Goal: Task Accomplishment & Management: Manage account settings

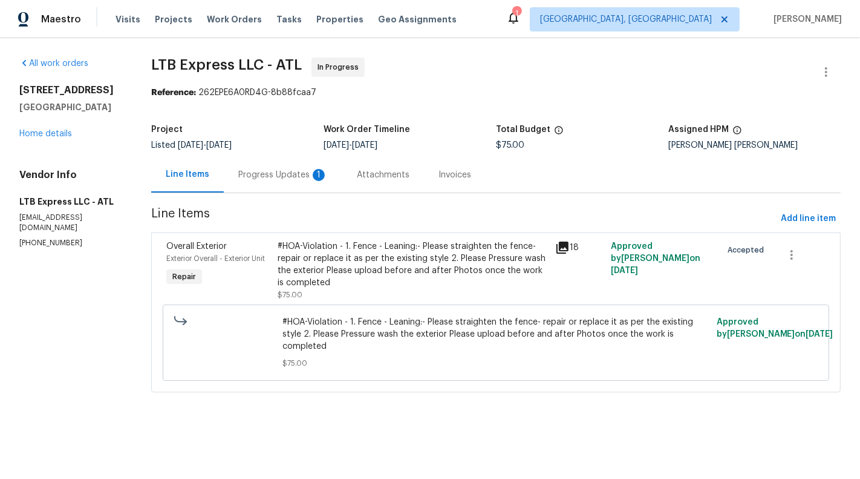
click at [260, 157] on div "Progress Updates 1" at bounding box center [283, 175] width 119 height 36
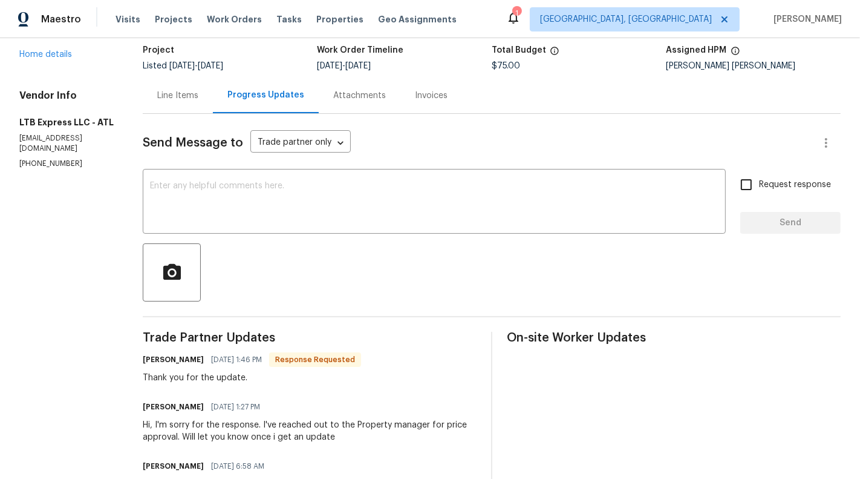
scroll to position [83, 0]
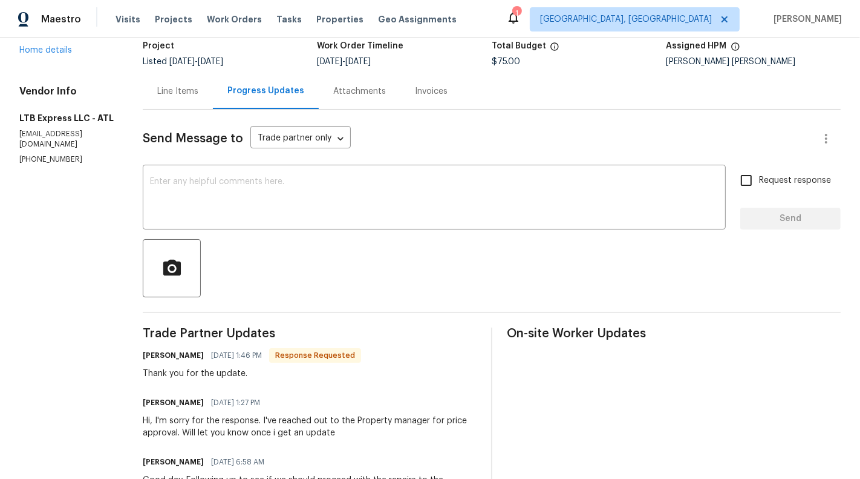
click at [165, 97] on div "Line Items" at bounding box center [178, 91] width 70 height 36
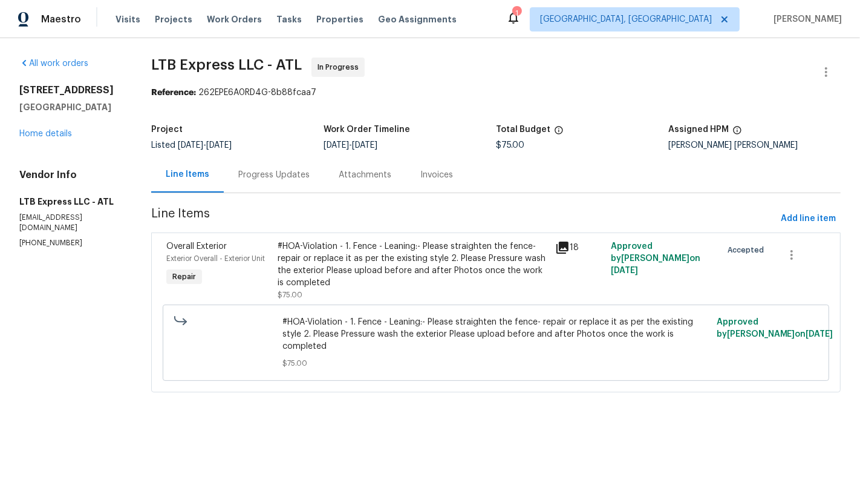
click at [380, 281] on div "#HOA-Violation - 1. Fence - Leaning:- Please straighten the fence- repair or re…" at bounding box center [413, 264] width 270 height 48
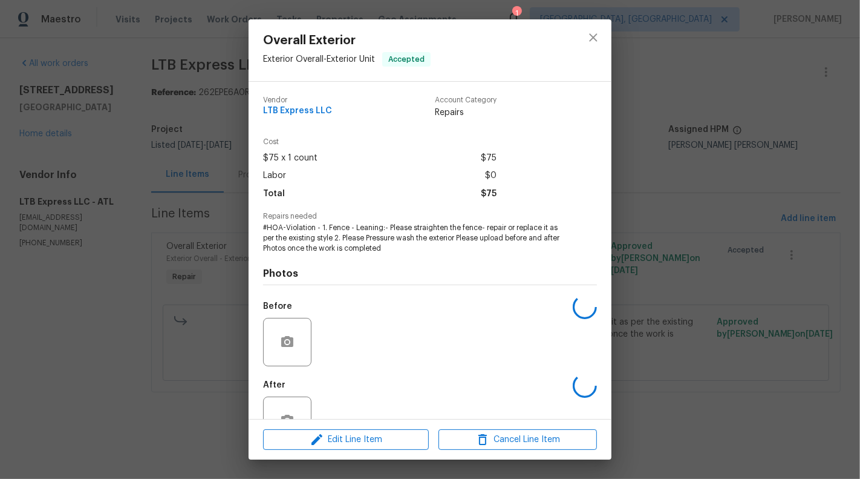
scroll to position [38, 0]
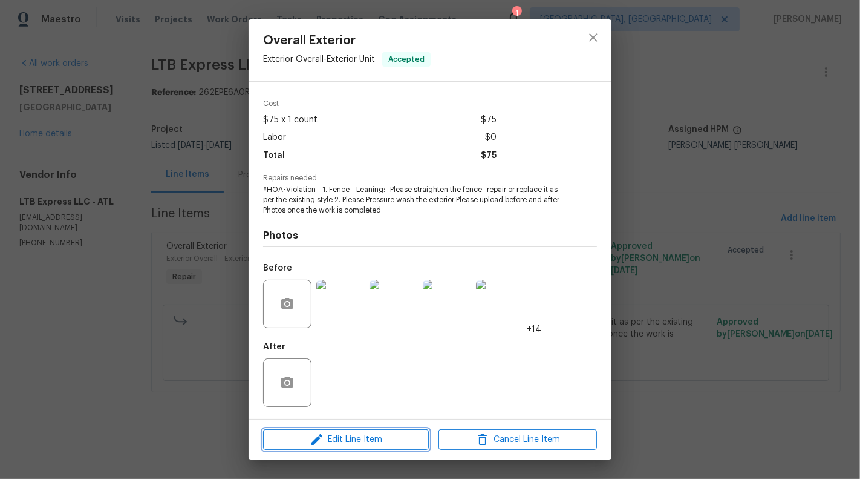
click at [342, 436] on span "Edit Line Item" at bounding box center [346, 439] width 159 height 15
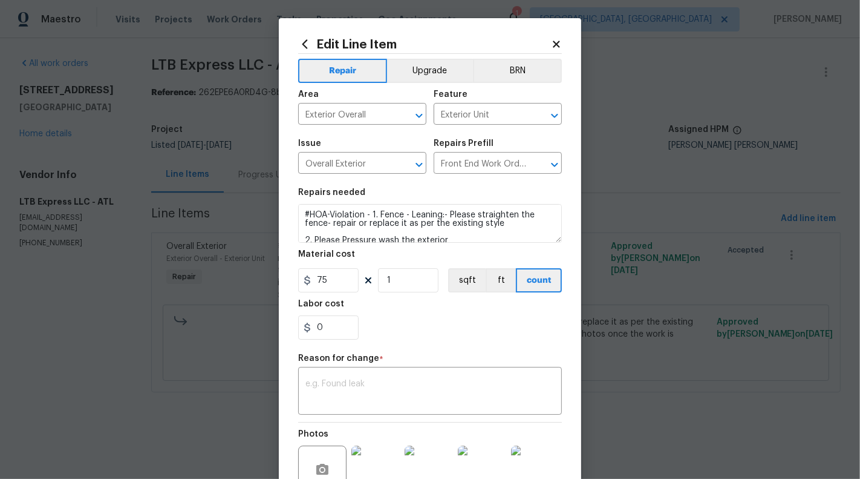
scroll to position [129, 0]
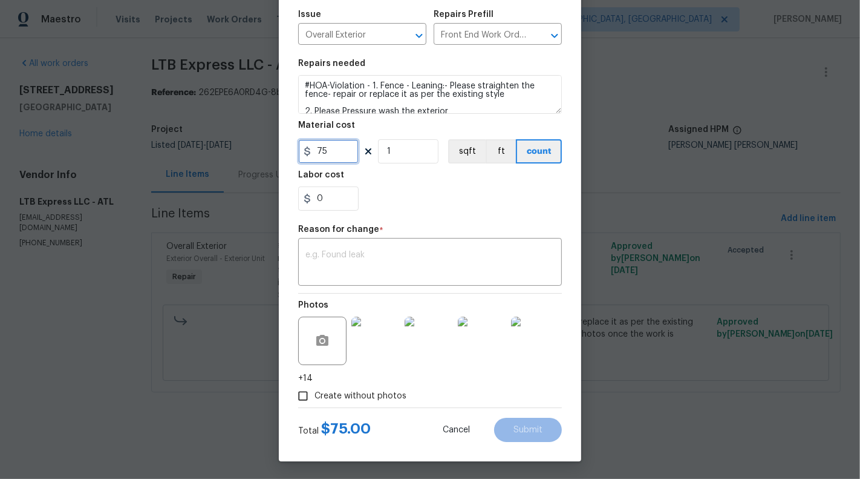
drag, startPoint x: 316, startPoint y: 152, endPoint x: 338, endPoint y: 152, distance: 21.8
click at [338, 152] on input "75" at bounding box center [328, 151] width 60 height 24
type input "1350"
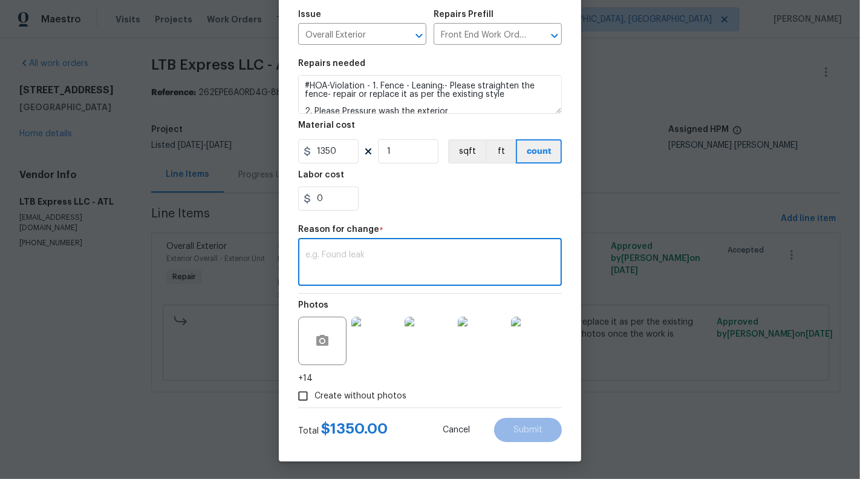
click at [321, 253] on textarea at bounding box center [430, 262] width 249 height 25
type textarea "Vendor Requested for price change"
click at [520, 433] on button "Submit" at bounding box center [528, 429] width 68 height 24
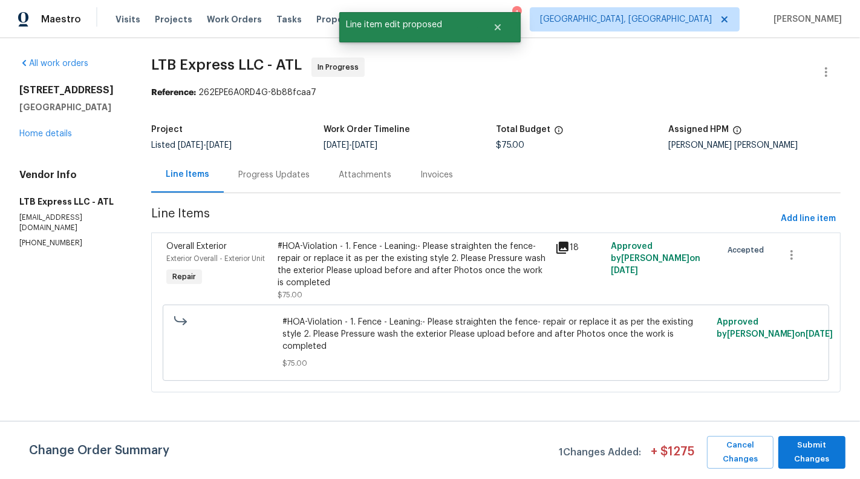
scroll to position [0, 0]
click at [819, 456] on span "Submit Changes" at bounding box center [812, 452] width 55 height 28
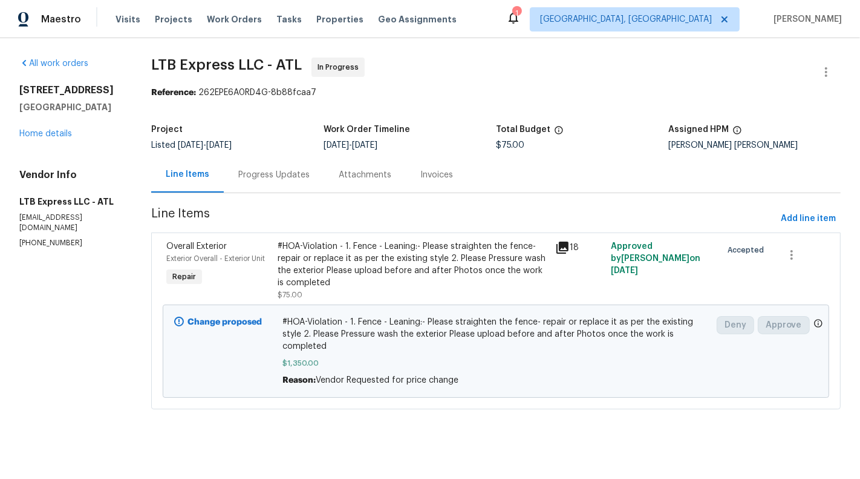
click at [357, 260] on div "#HOA-Violation - 1. Fence - Leaning:- Please straighten the fence- repair or re…" at bounding box center [413, 264] width 270 height 48
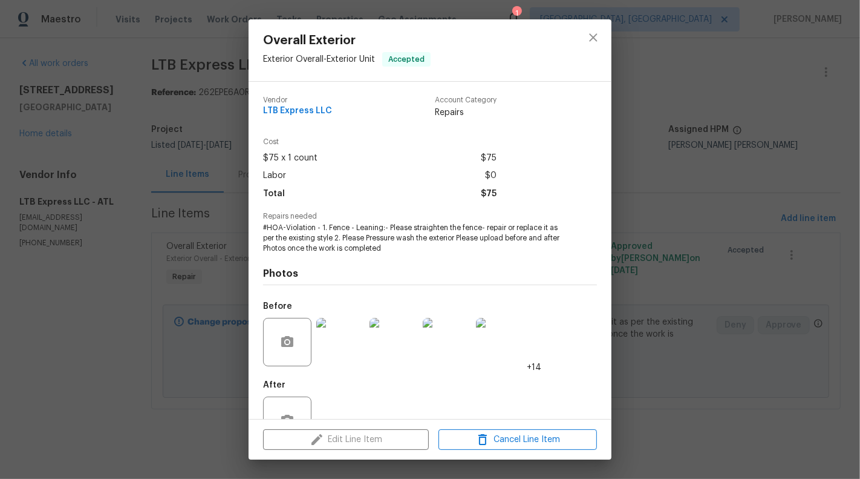
click at [355, 352] on img at bounding box center [340, 342] width 48 height 48
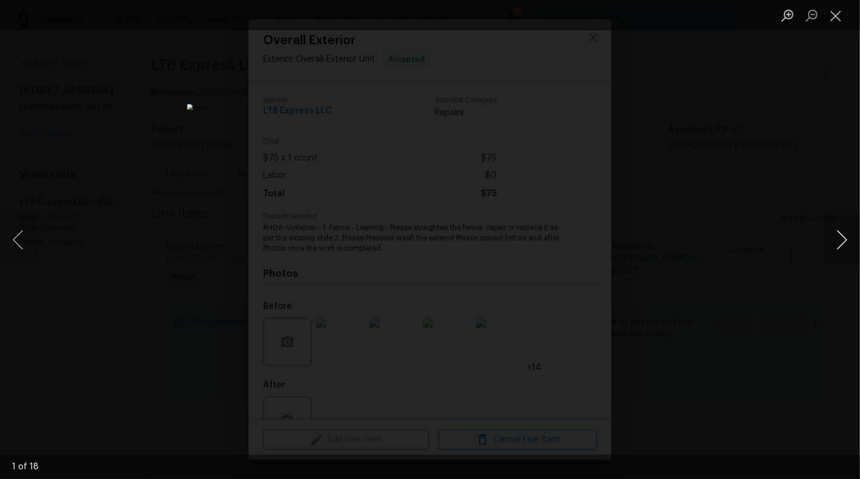
click at [852, 243] on button "Next image" at bounding box center [842, 239] width 36 height 48
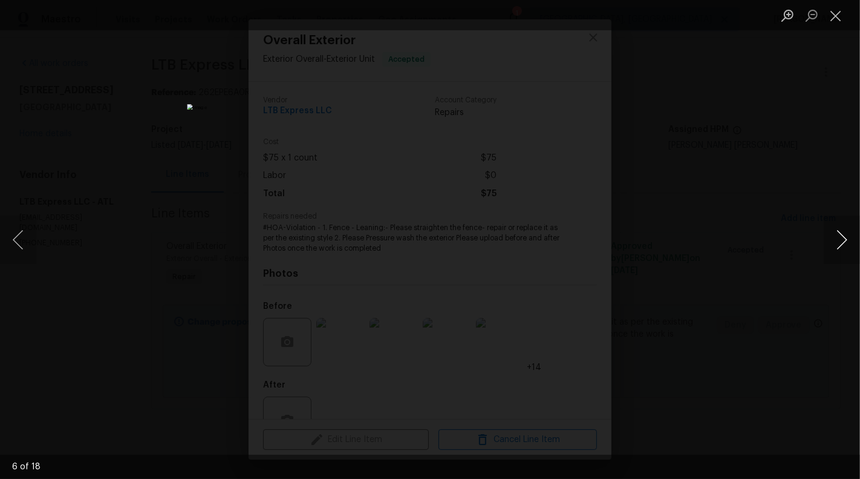
click at [852, 243] on button "Next image" at bounding box center [842, 239] width 36 height 48
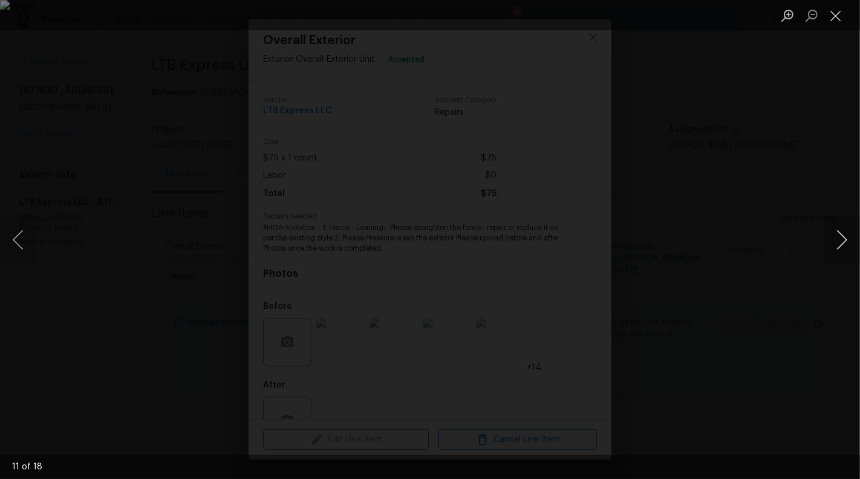
click at [846, 235] on button "Next image" at bounding box center [842, 239] width 36 height 48
click at [837, 237] on button "Next image" at bounding box center [842, 239] width 36 height 48
click at [846, 237] on button "Next image" at bounding box center [842, 239] width 36 height 48
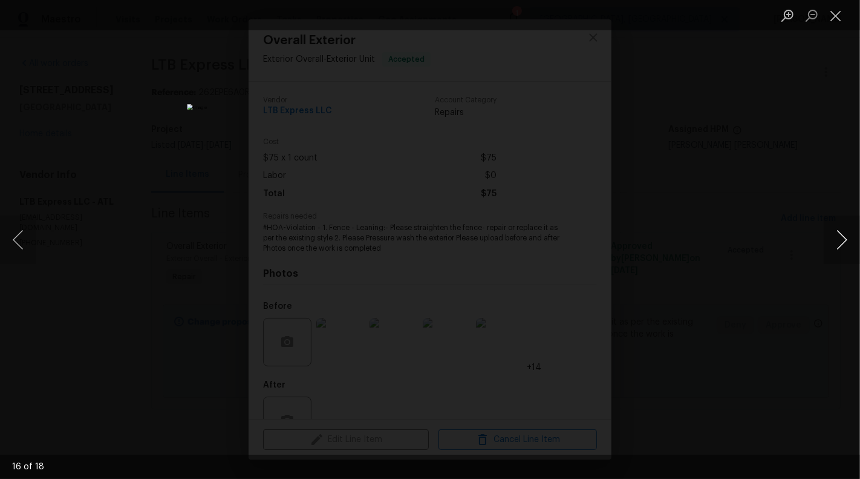
click at [846, 237] on button "Next image" at bounding box center [842, 239] width 36 height 48
click at [828, 18] on button "Close lightbox" at bounding box center [836, 15] width 24 height 21
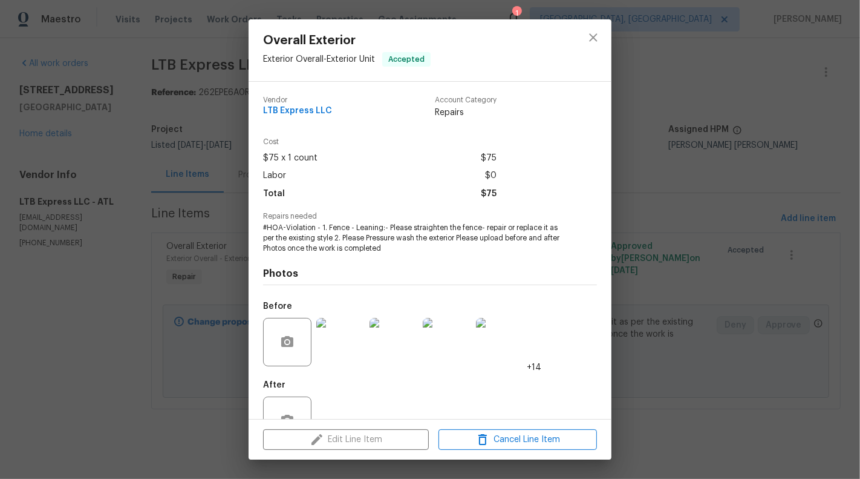
click at [120, 255] on div "Overall Exterior Exterior Overall - Exterior Unit Accepted Vendor LTB Express L…" at bounding box center [430, 239] width 860 height 479
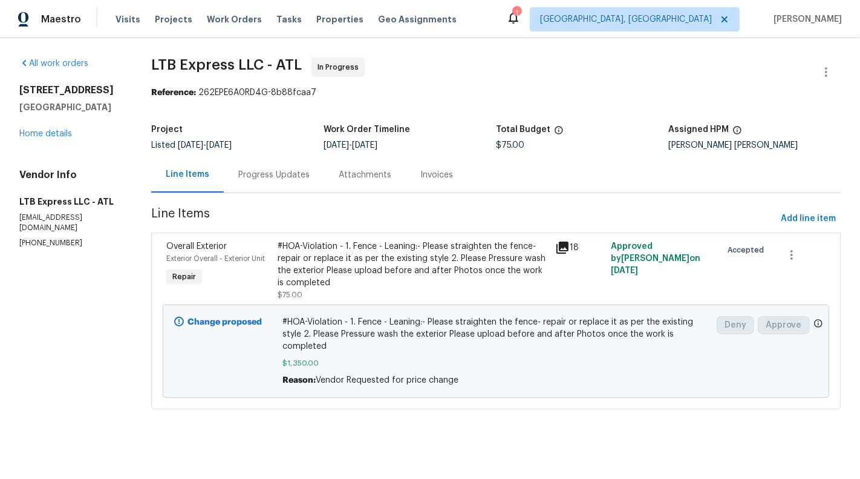
click at [275, 172] on div "Progress Updates" at bounding box center [273, 175] width 71 height 12
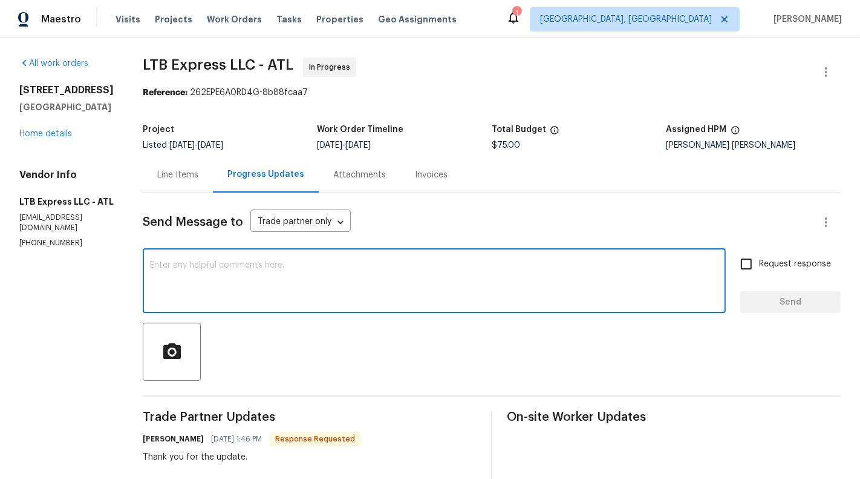
click at [313, 273] on textarea at bounding box center [434, 282] width 569 height 42
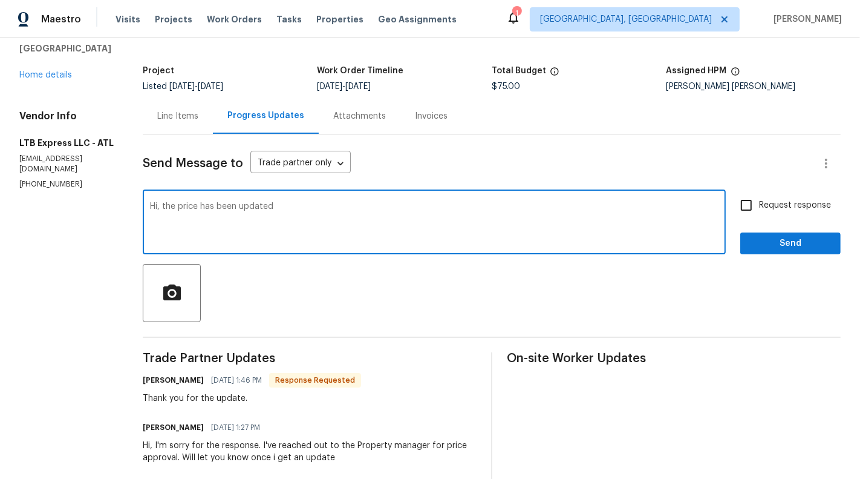
type textarea "Hi, the price has been updated"
click at [796, 220] on div "Request response Send" at bounding box center [791, 223] width 100 height 62
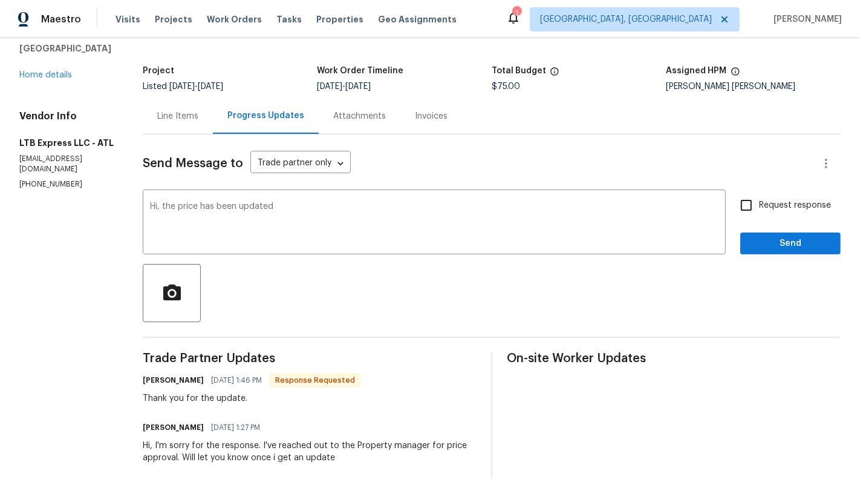
click at [790, 206] on span "Request response" at bounding box center [795, 205] width 72 height 13
click at [759, 206] on input "Request response" at bounding box center [746, 204] width 25 height 25
checkbox input "true"
click at [797, 241] on span "Send" at bounding box center [790, 243] width 81 height 15
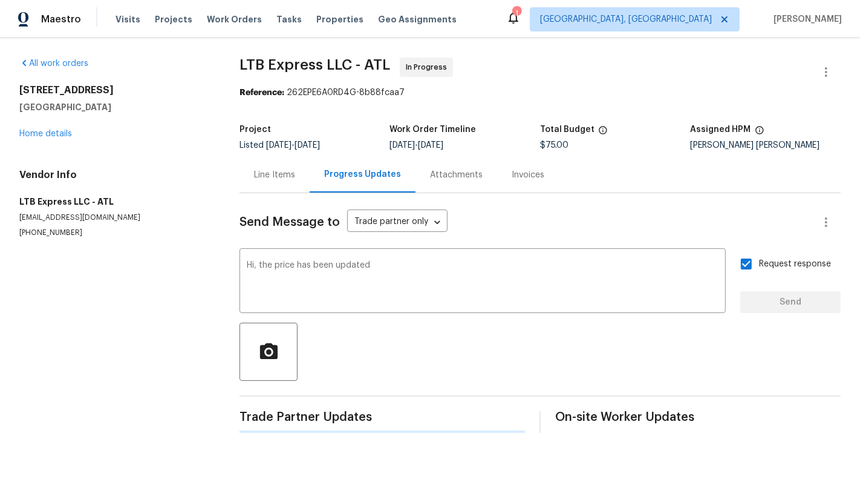
scroll to position [0, 0]
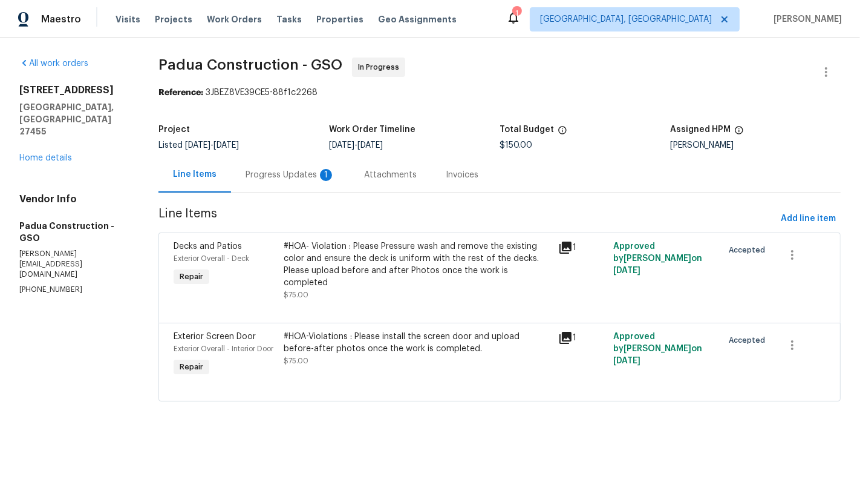
click at [280, 180] on div "Progress Updates 1" at bounding box center [291, 175] width 90 height 12
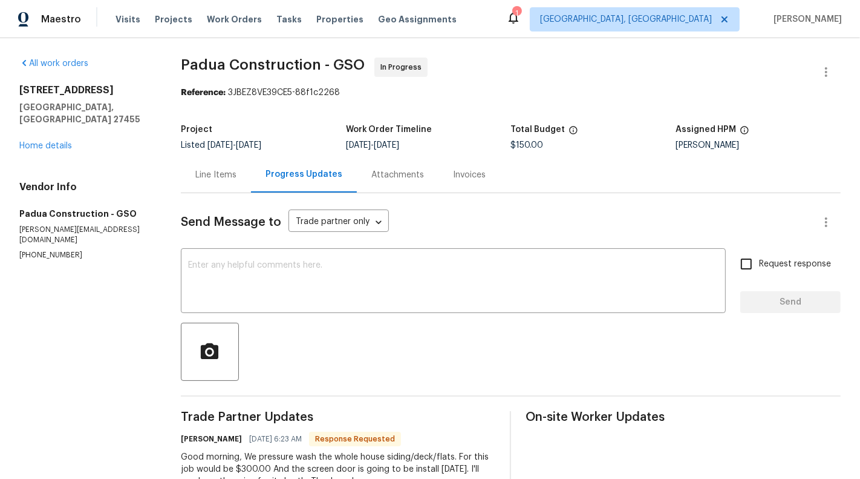
click at [200, 181] on div "Line Items" at bounding box center [216, 175] width 70 height 36
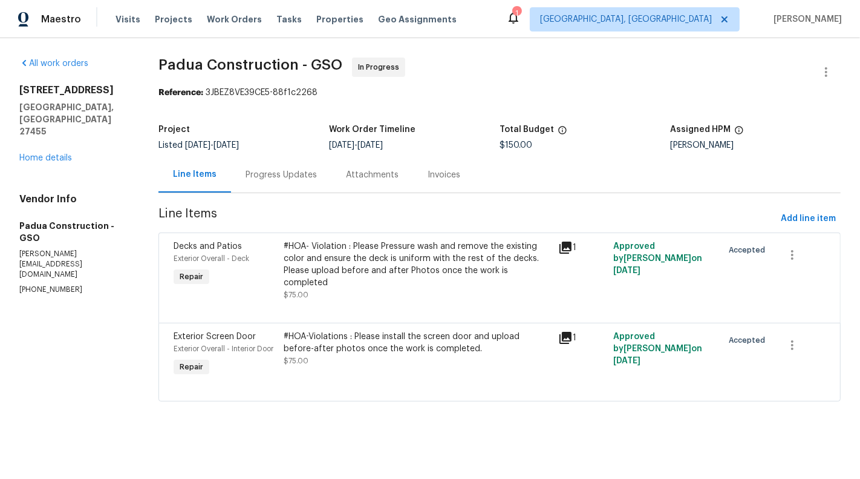
click at [270, 183] on div "Progress Updates" at bounding box center [281, 175] width 100 height 36
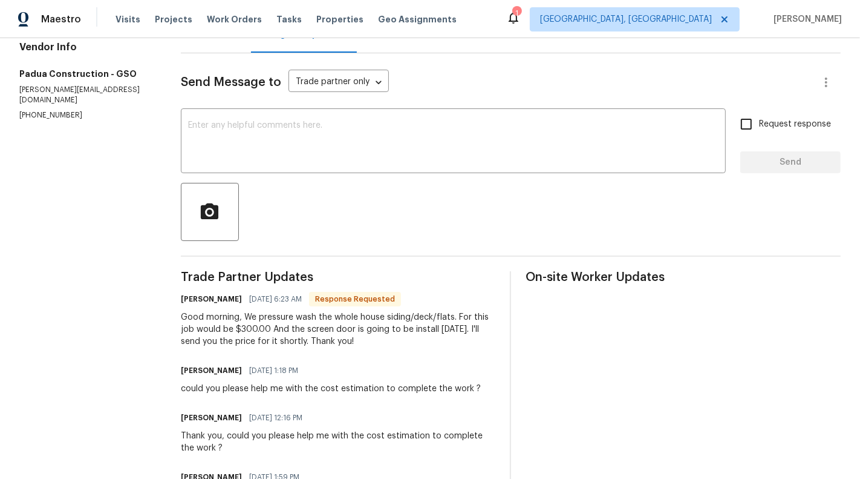
scroll to position [127, 0]
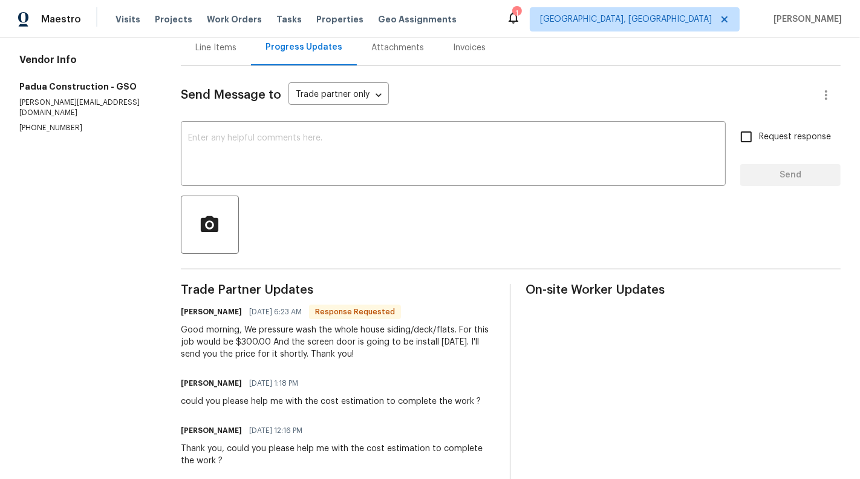
click at [202, 59] on div "Line Items" at bounding box center [216, 48] width 70 height 36
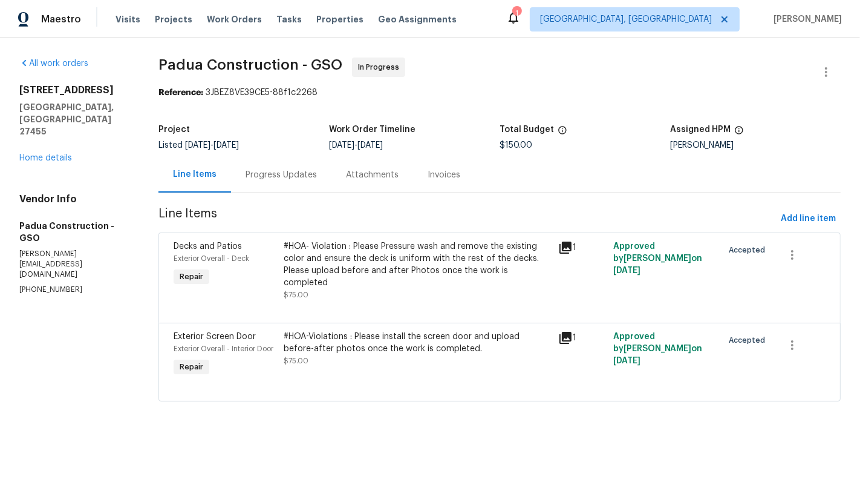
click at [276, 176] on div "Progress Updates" at bounding box center [281, 175] width 71 height 12
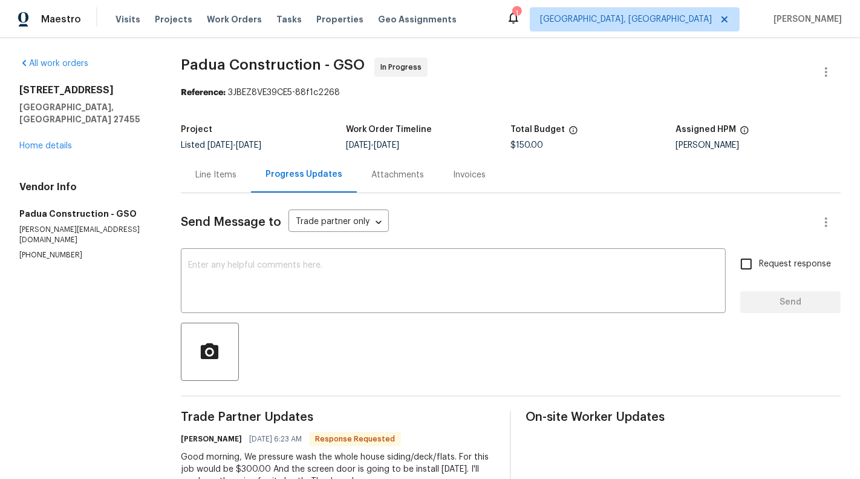
click at [273, 313] on div "Send Message to Trade partner only Trade partner only ​ x ​ Request response Se…" at bounding box center [511, 454] width 660 height 522
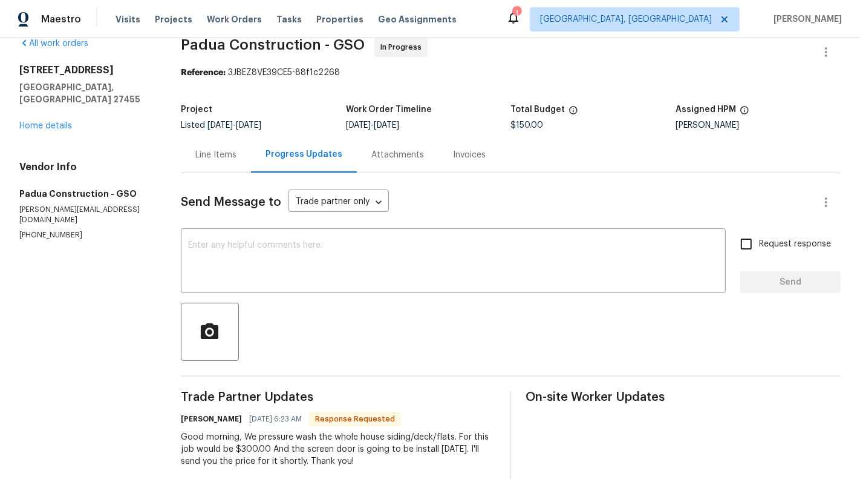
scroll to position [36, 0]
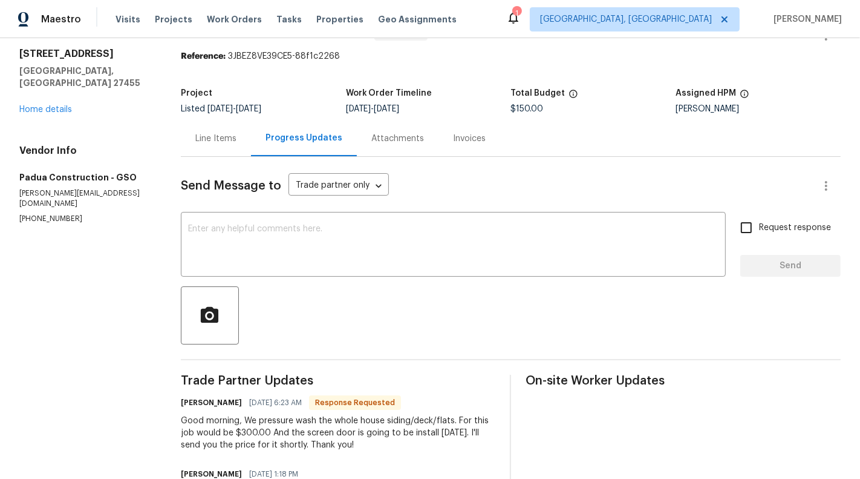
click at [234, 142] on div "Line Items" at bounding box center [215, 138] width 41 height 12
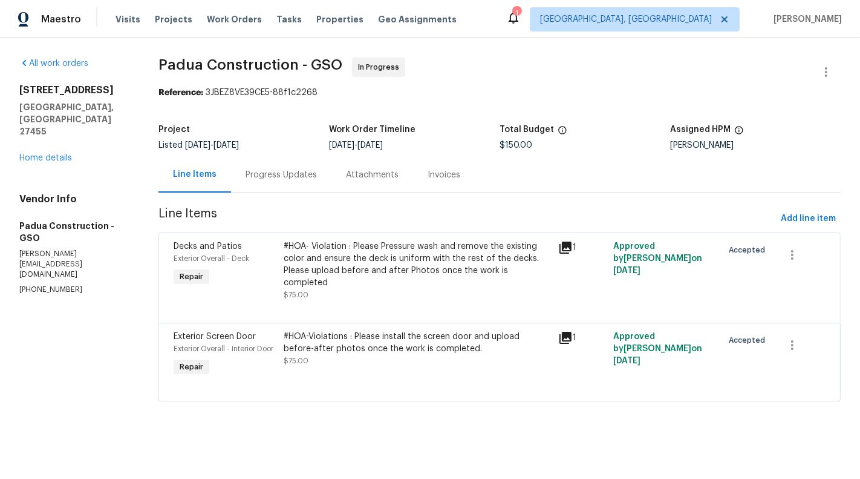
click at [302, 167] on div "Progress Updates" at bounding box center [281, 175] width 100 height 36
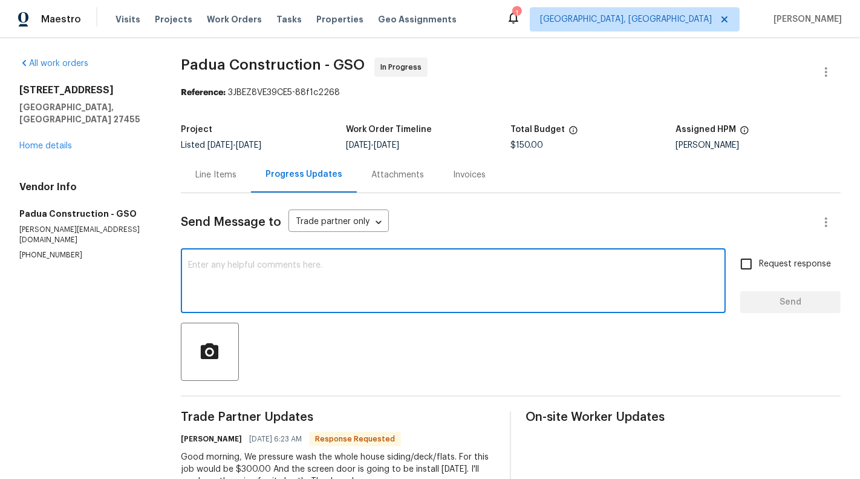
click at [271, 286] on textarea at bounding box center [453, 282] width 531 height 42
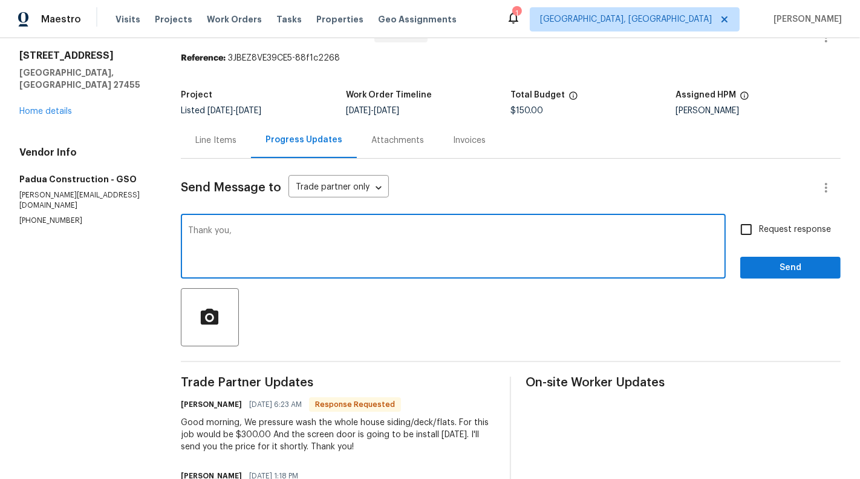
scroll to position [41, 0]
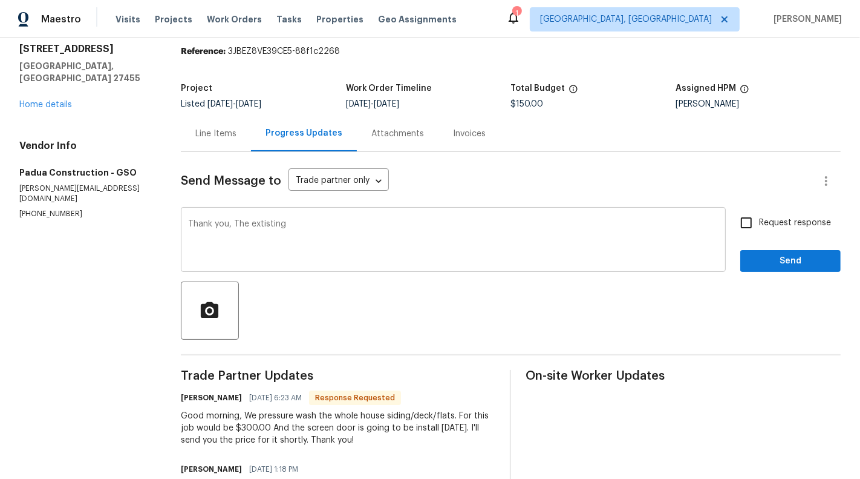
click at [267, 217] on div "Thank you, The extisting x ​" at bounding box center [453, 241] width 545 height 62
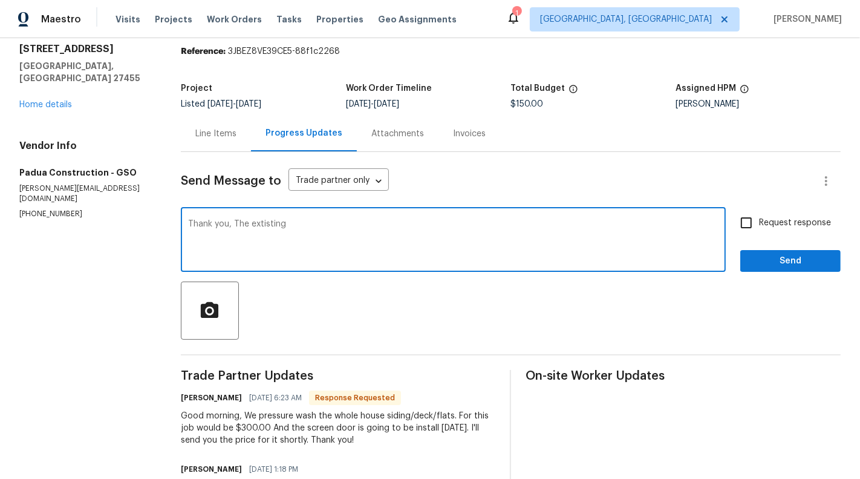
click at [269, 224] on textarea "Thank you, The extisting" at bounding box center [453, 241] width 531 height 42
type textarea "Thank you, The existing deck painting needs to be removed"
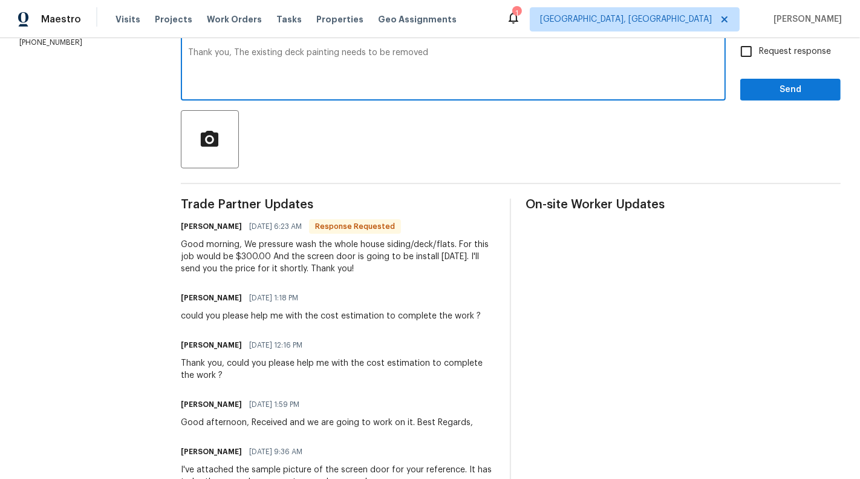
scroll to position [43, 0]
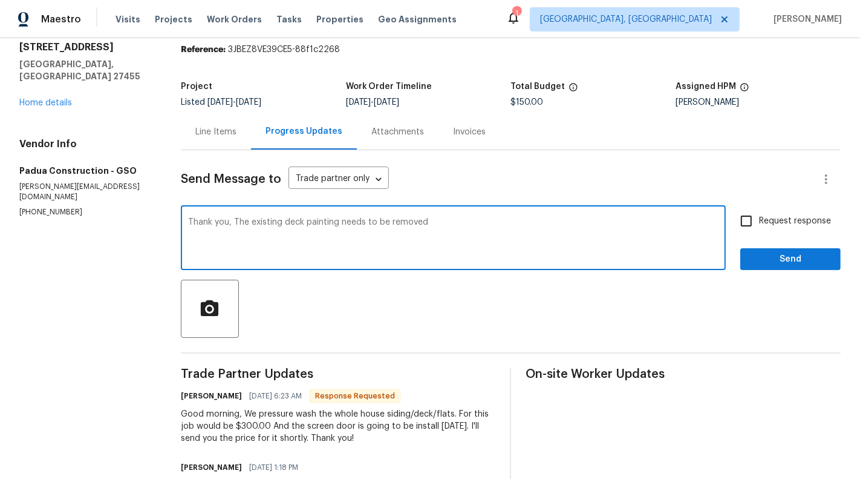
click at [287, 222] on textarea "Thank you, The existing deck painting needs to be removed" at bounding box center [453, 239] width 531 height 42
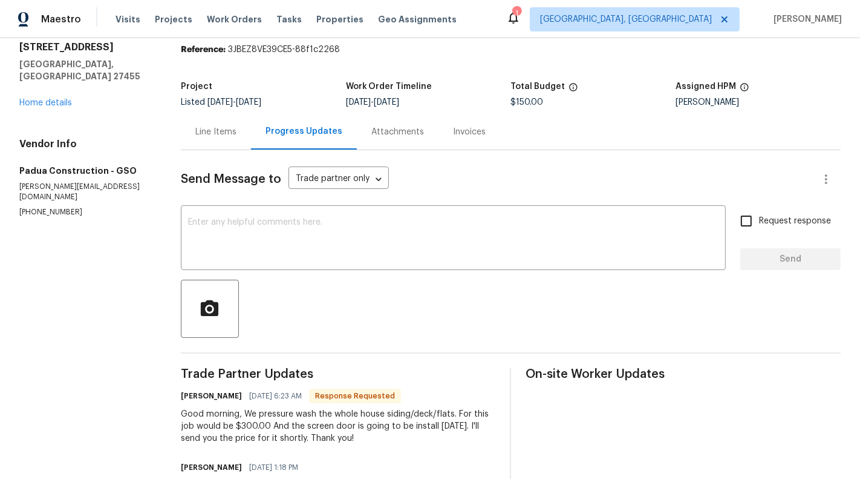
click at [213, 131] on div "Line Items" at bounding box center [215, 132] width 41 height 12
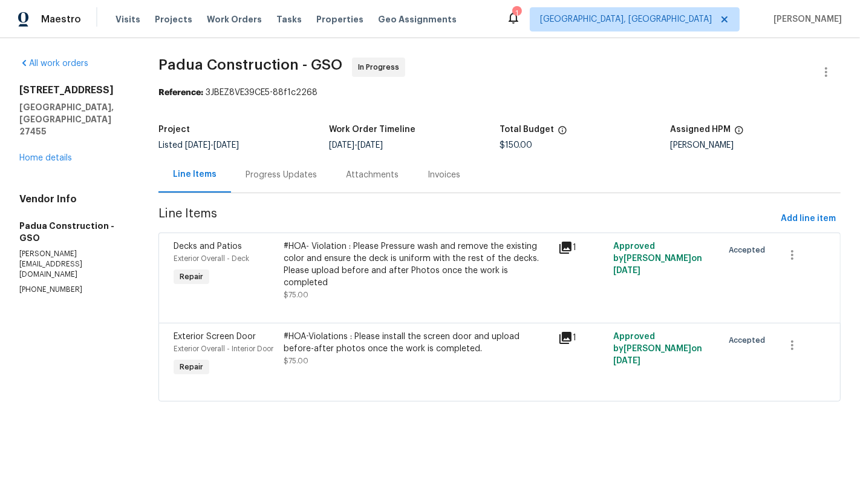
click at [262, 167] on div "Progress Updates" at bounding box center [281, 175] width 100 height 36
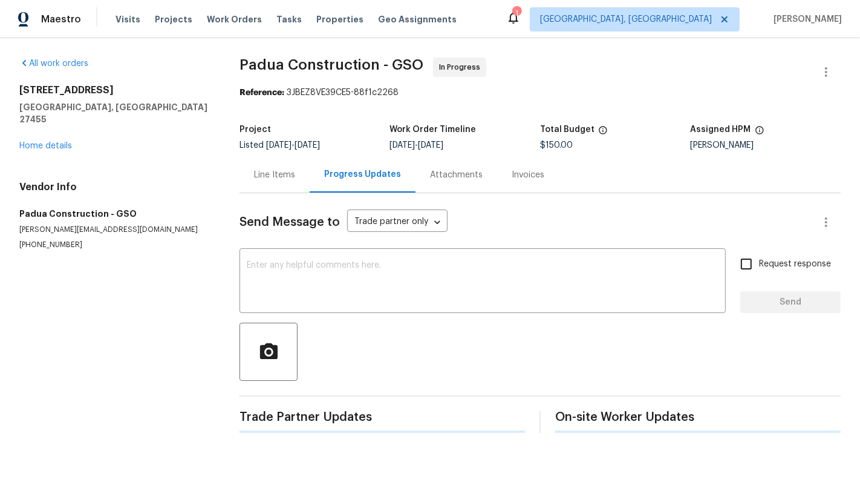
click at [294, 238] on div "Send Message to Trade partner only Trade partner only ​ x ​ Request response Se…" at bounding box center [540, 313] width 601 height 240
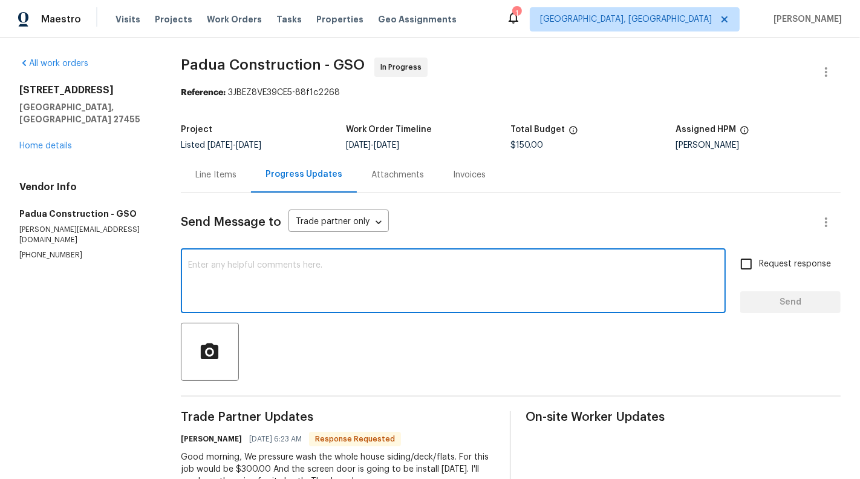
click at [294, 296] on textarea at bounding box center [453, 282] width 531 height 42
paste textarea "Thank you, The existing deck painting needs to be removed"
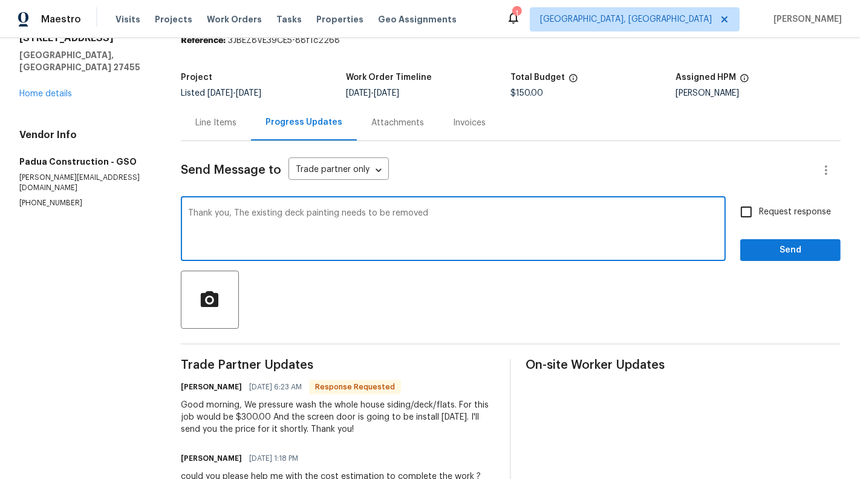
scroll to position [53, 0]
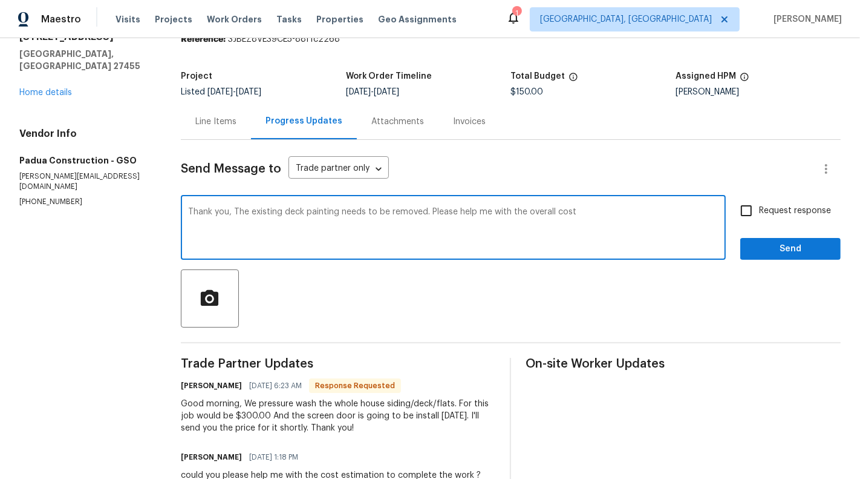
type textarea "Thank you, The existing deck painting needs to be removed. Please help me with …"
click at [802, 223] on div "Request response Send" at bounding box center [791, 229] width 100 height 62
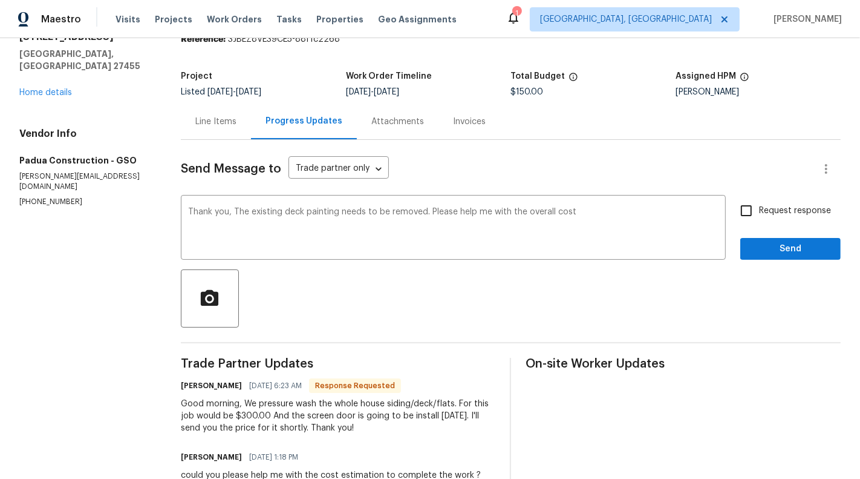
click at [788, 211] on span "Request response" at bounding box center [795, 210] width 72 height 13
click at [759, 211] on input "Request response" at bounding box center [746, 210] width 25 height 25
checkbox input "true"
click at [810, 252] on span "Send" at bounding box center [790, 248] width 81 height 15
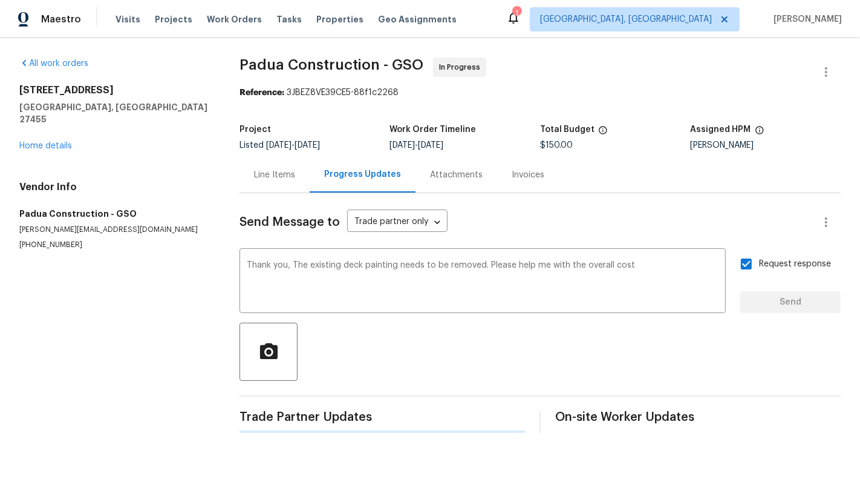
scroll to position [0, 0]
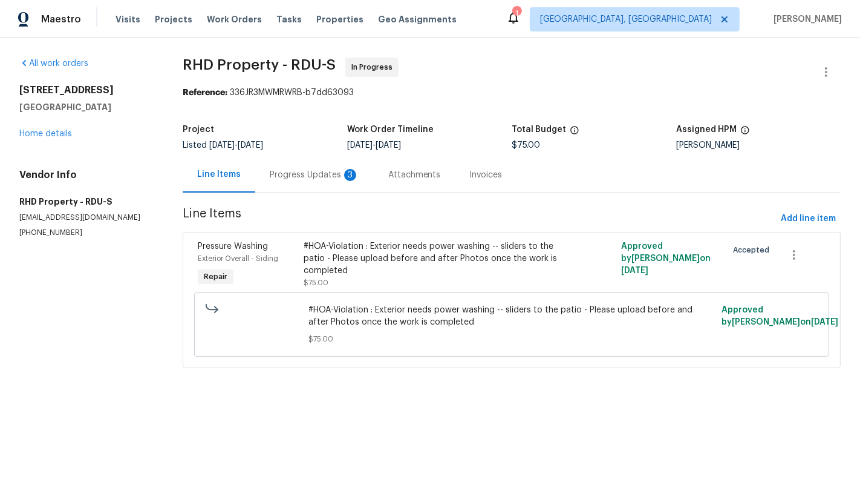
click at [312, 183] on div "Progress Updates 3" at bounding box center [314, 175] width 119 height 36
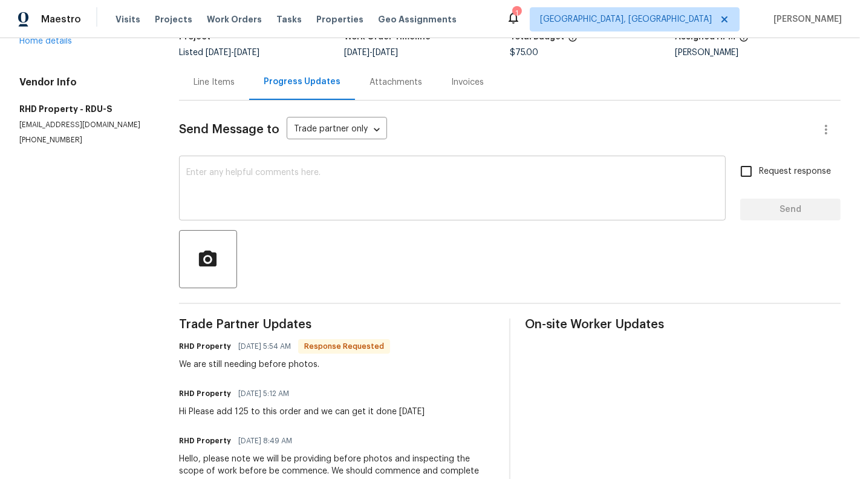
scroll to position [94, 0]
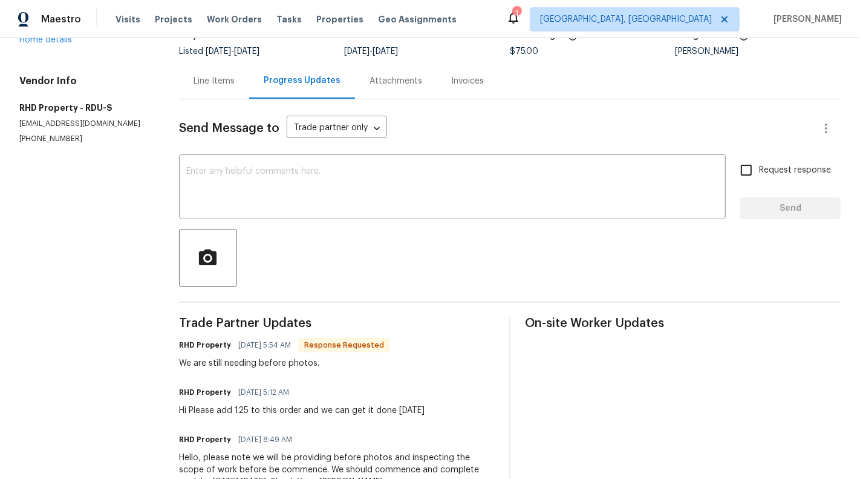
click at [210, 96] on div "Line Items" at bounding box center [214, 81] width 70 height 36
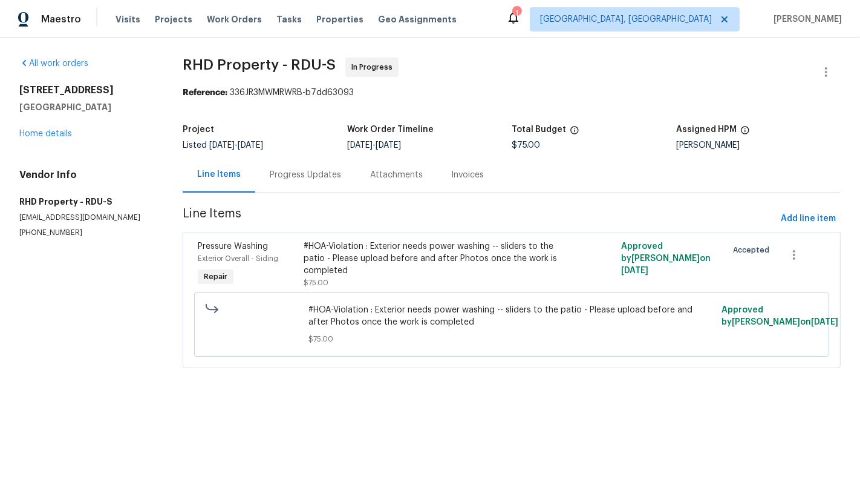
click at [318, 147] on div "Listed 9/2/2025 - 9/5/2025" at bounding box center [265, 145] width 165 height 8
click at [399, 281] on div "#HOA-Violation : Exterior needs power washing -- sliders to the patio - Please …" at bounding box center [433, 264] width 258 height 48
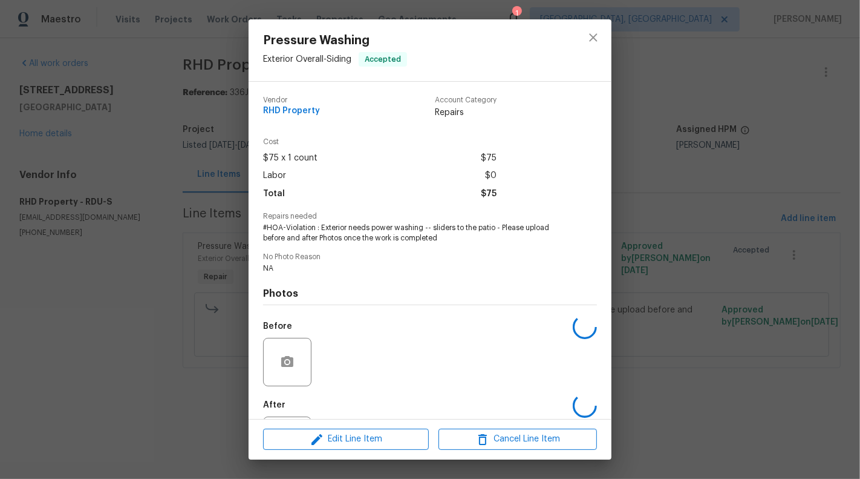
scroll to position [59, 0]
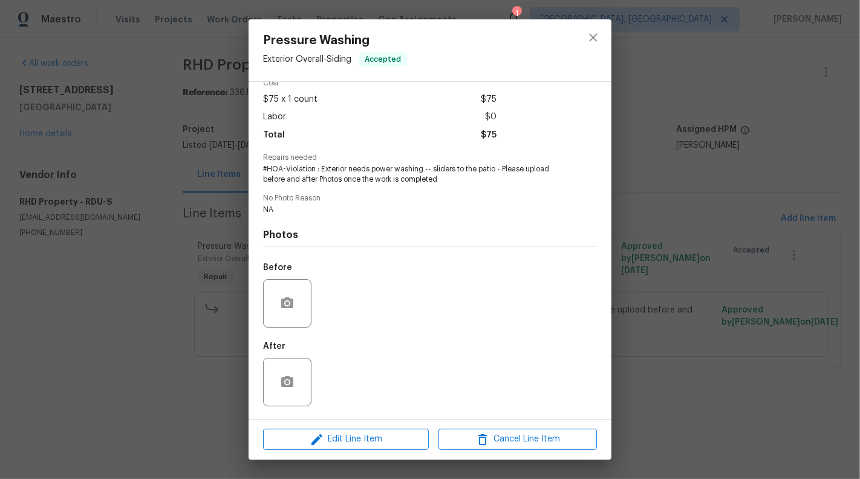
click at [83, 246] on div "Pressure Washing Exterior Overall - Siding Accepted Vendor RHD Property Account…" at bounding box center [430, 239] width 860 height 479
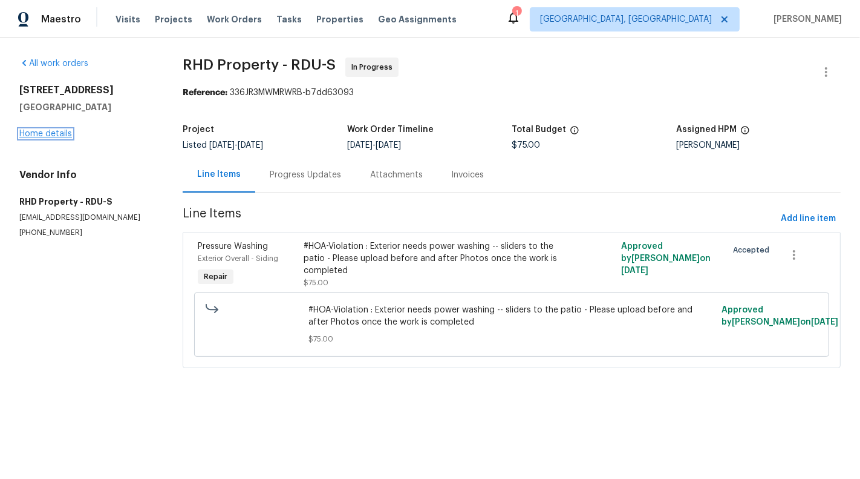
click at [59, 138] on link "Home details" at bounding box center [45, 133] width 53 height 8
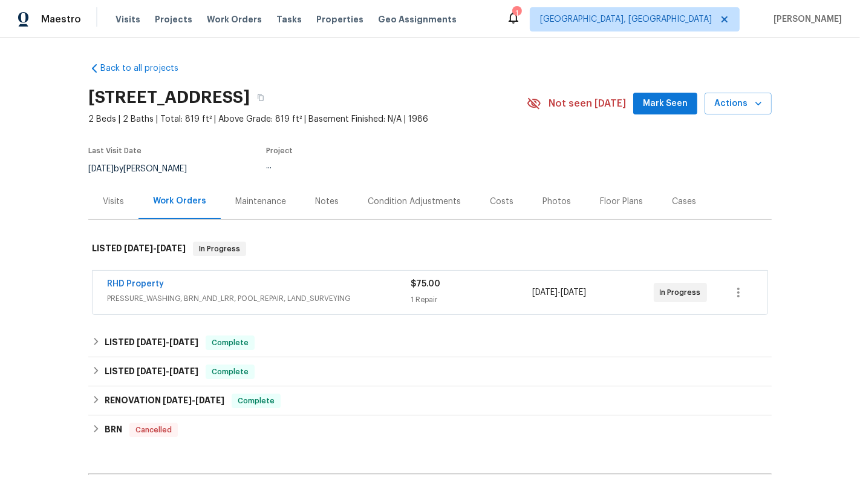
click at [271, 285] on div "RHD Property" at bounding box center [259, 285] width 304 height 15
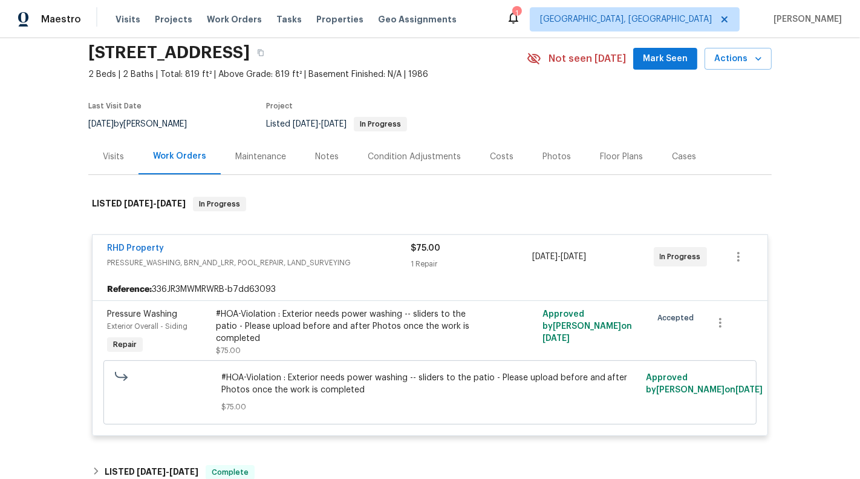
scroll to position [38, 0]
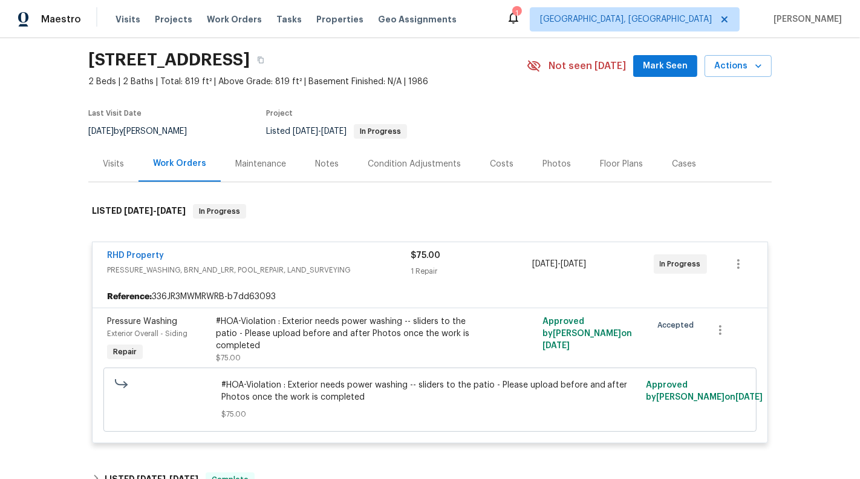
click at [122, 165] on div "Visits" at bounding box center [113, 164] width 21 height 12
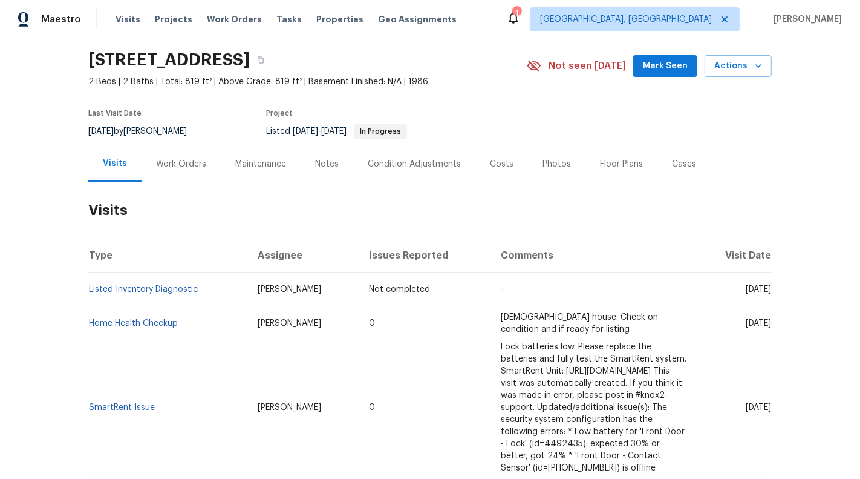
scroll to position [53, 0]
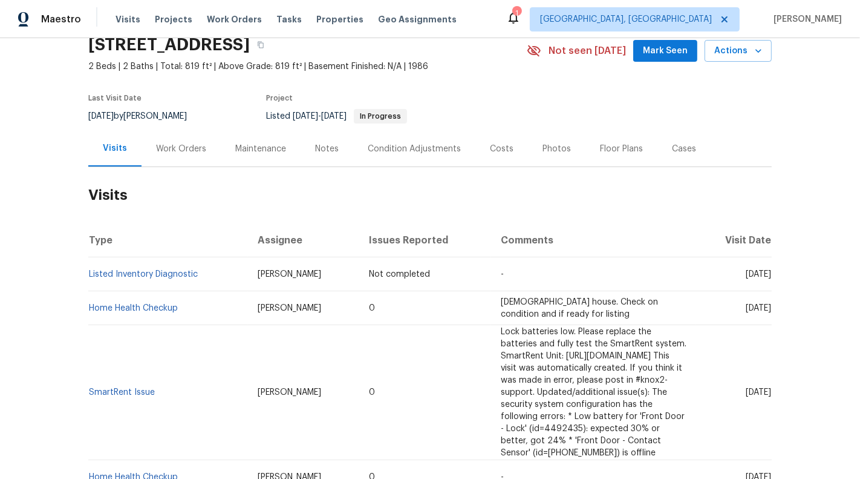
click at [180, 146] on div "Work Orders" at bounding box center [181, 149] width 50 height 12
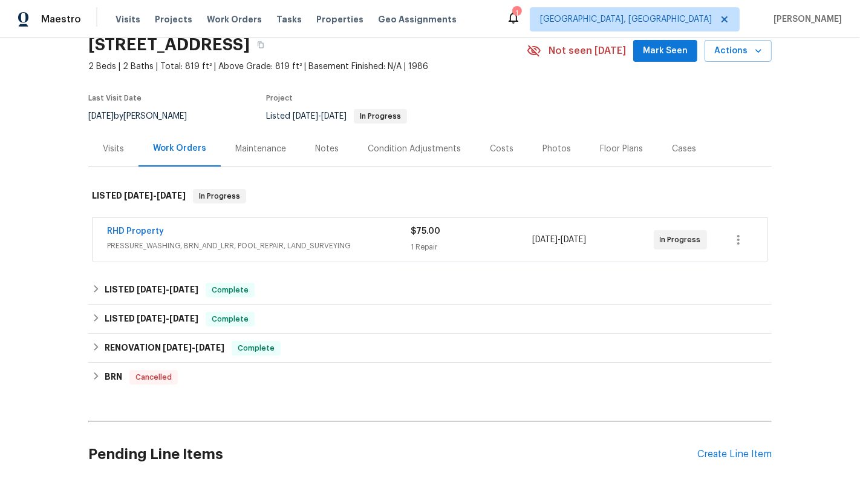
click at [111, 152] on div "Visits" at bounding box center [113, 149] width 21 height 12
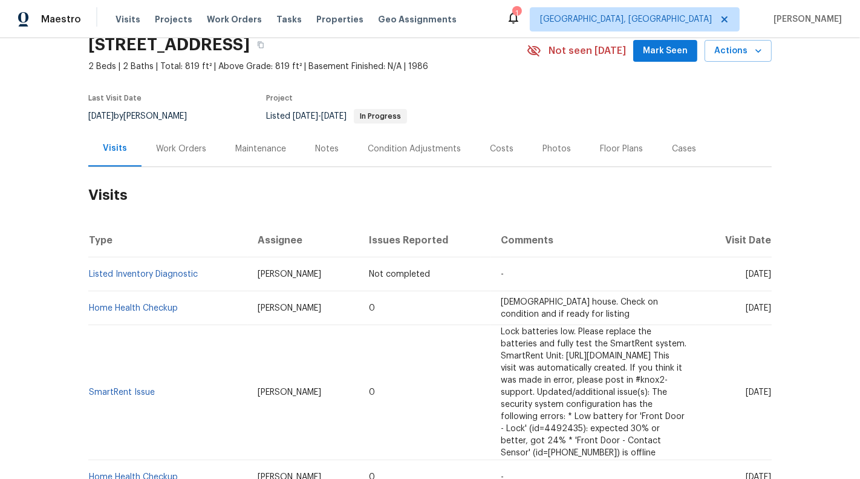
click at [728, 261] on td "Thu, Sep 04 2025" at bounding box center [734, 274] width 76 height 34
click at [184, 272] on link "Listed Inventory Diagnostic" at bounding box center [143, 274] width 109 height 8
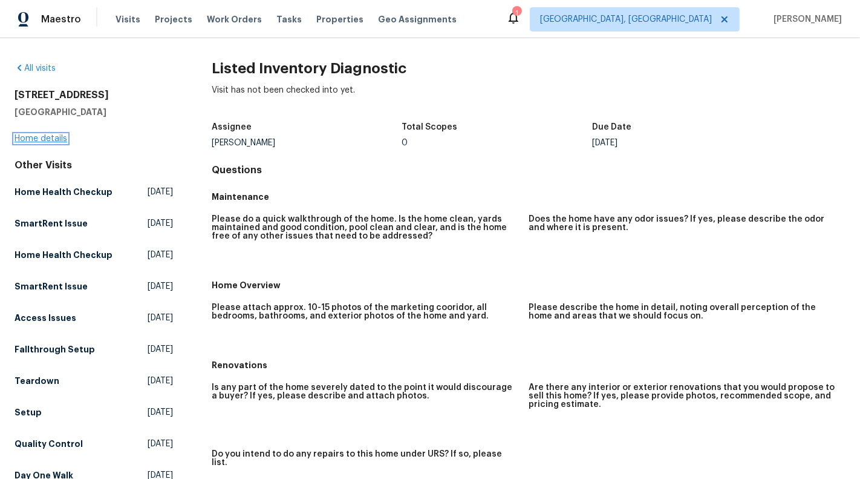
click at [55, 137] on link "Home details" at bounding box center [41, 138] width 53 height 8
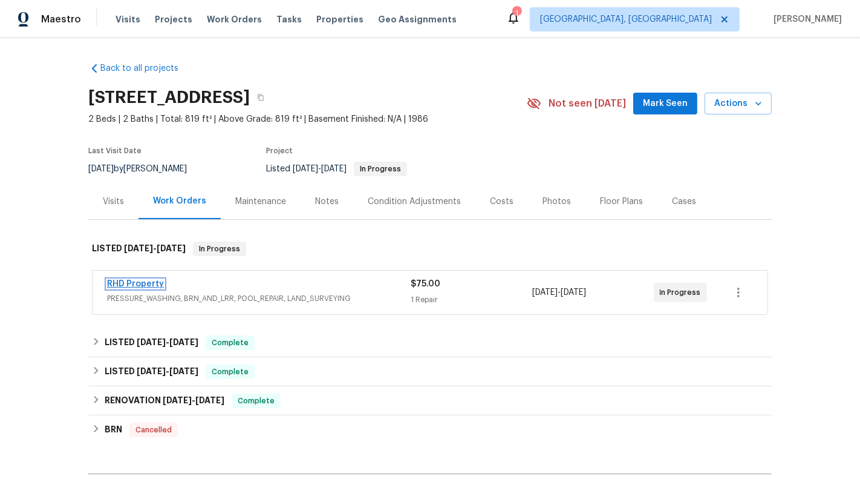
click at [134, 281] on link "RHD Property" at bounding box center [135, 284] width 57 height 8
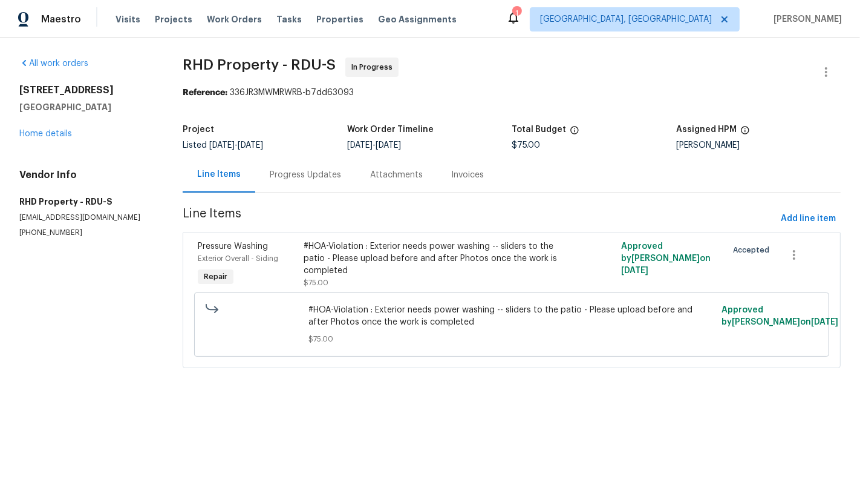
click at [296, 177] on div "Progress Updates" at bounding box center [305, 175] width 71 height 12
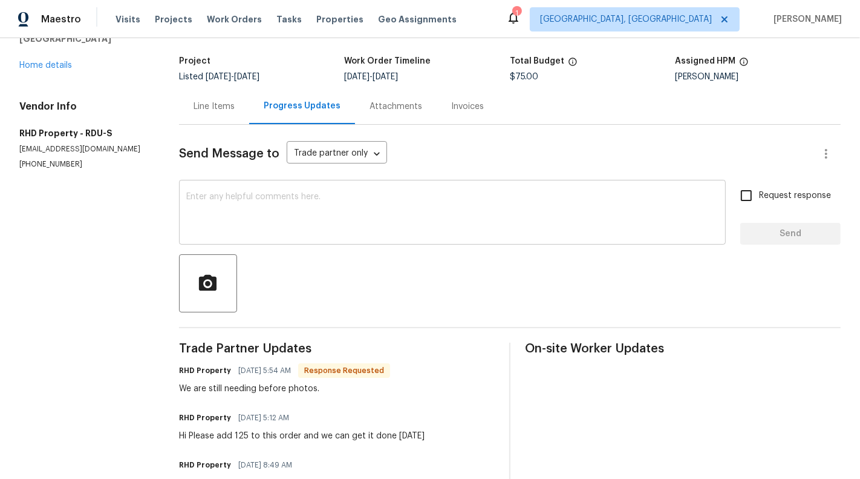
scroll to position [99, 0]
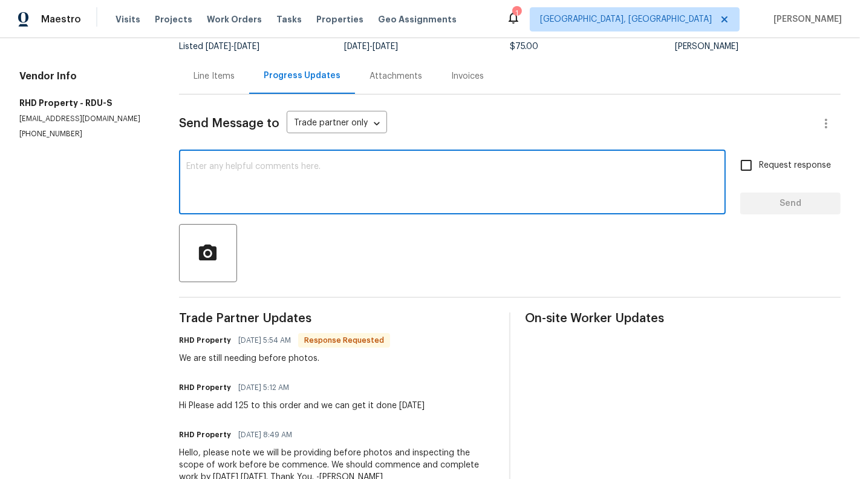
click at [318, 194] on textarea at bounding box center [452, 183] width 532 height 42
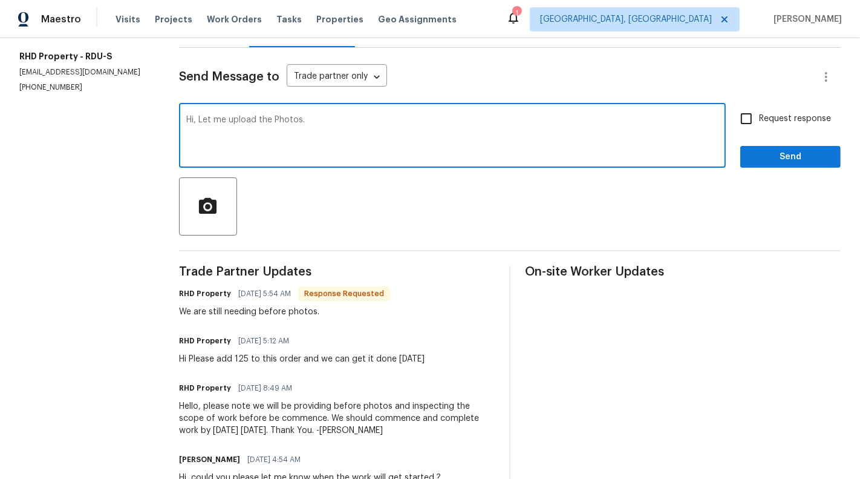
type textarea "Hi, Let me upload the Photos."
click at [784, 114] on span "Request response" at bounding box center [795, 119] width 72 height 13
click at [759, 114] on input "Request response" at bounding box center [746, 118] width 25 height 25
checkbox input "true"
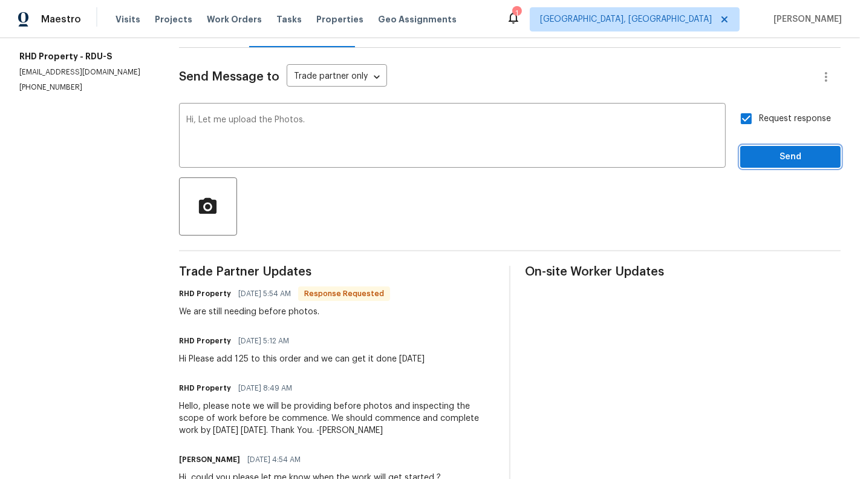
click at [785, 152] on span "Send" at bounding box center [790, 156] width 81 height 15
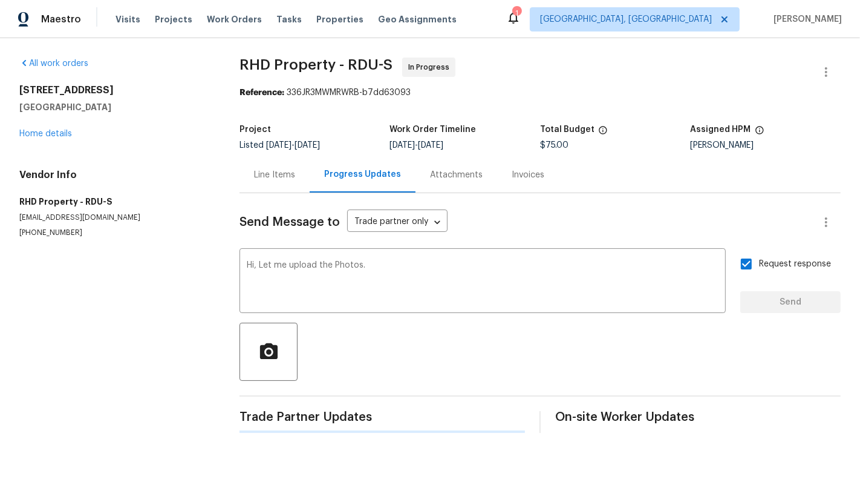
scroll to position [0, 0]
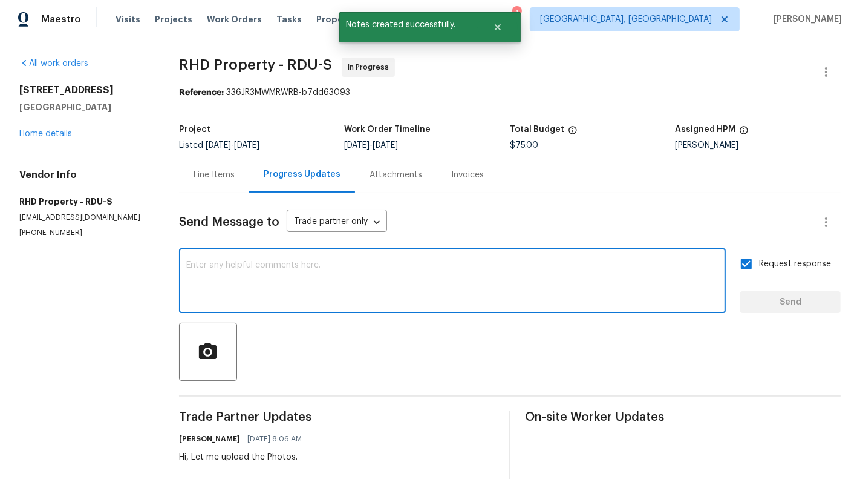
click at [388, 272] on textarea at bounding box center [452, 282] width 532 height 42
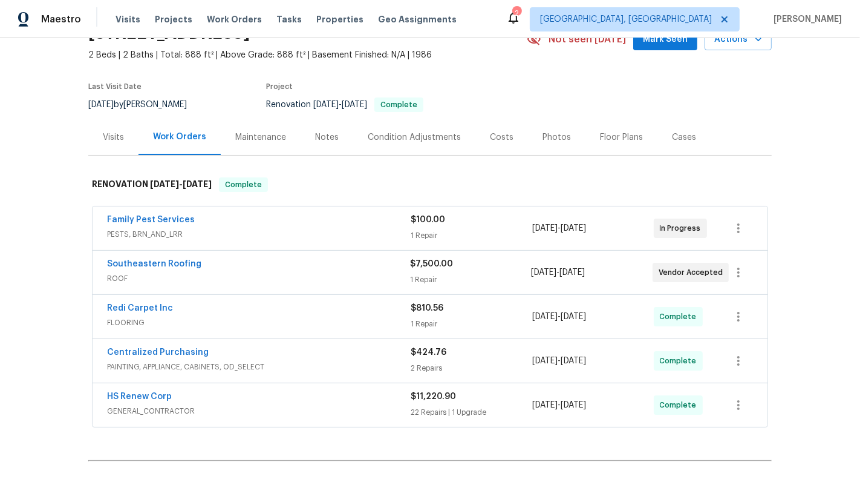
click at [378, 259] on div "Southeastern Roofing" at bounding box center [258, 265] width 303 height 15
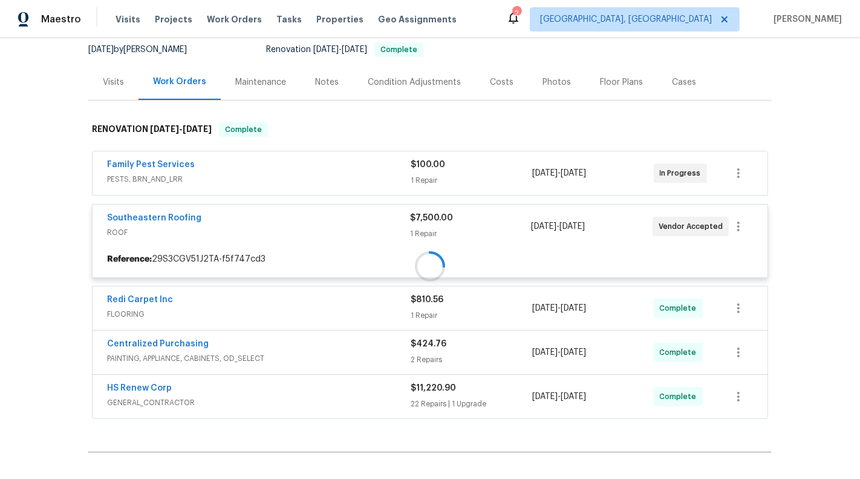
scroll to position [131, 0]
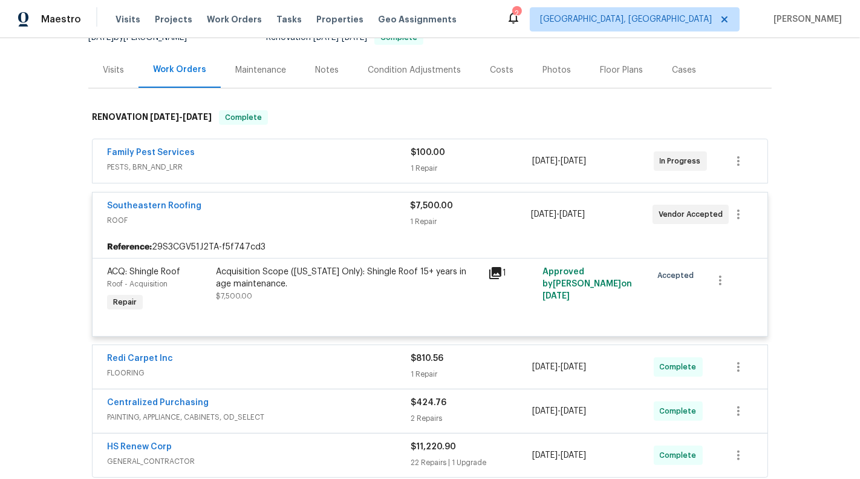
click at [359, 154] on div "Family Pest Services" at bounding box center [259, 153] width 304 height 15
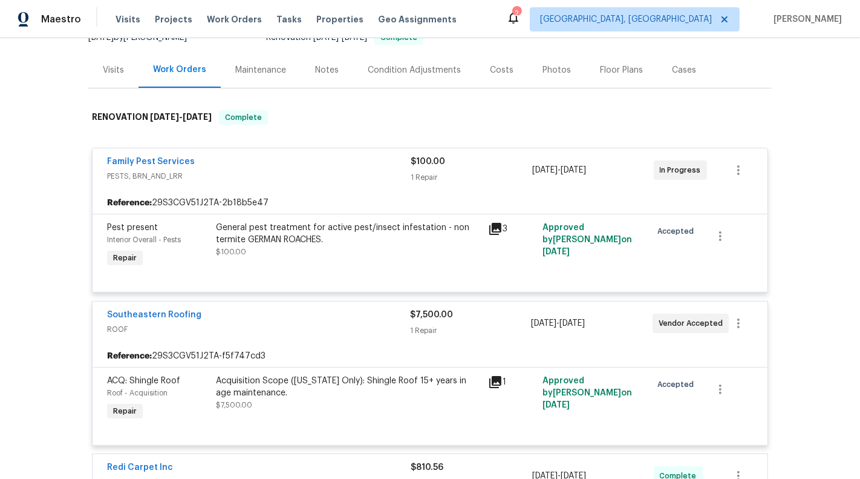
click at [368, 165] on div "Family Pest Services" at bounding box center [259, 162] width 304 height 15
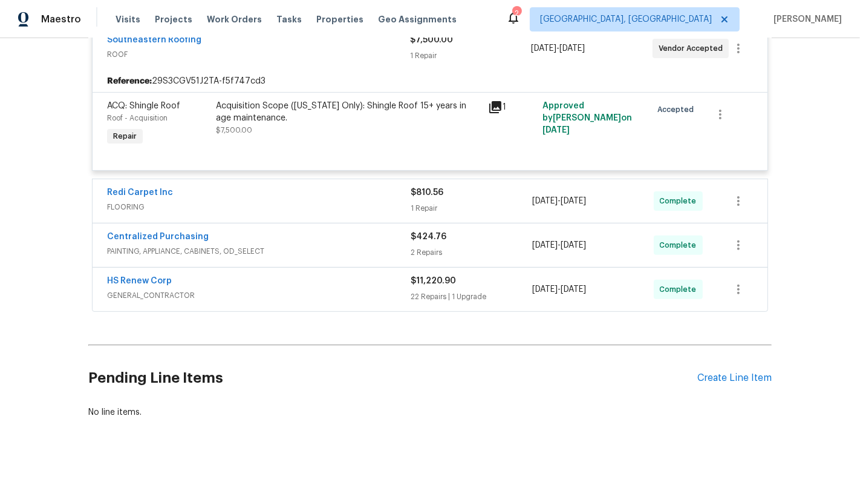
scroll to position [315, 0]
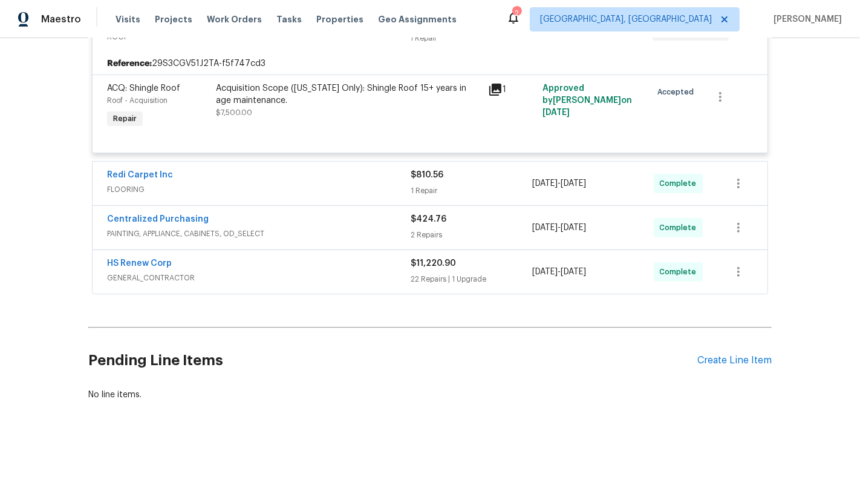
click at [368, 165] on div "Redi Carpet Inc FLOORING $810.56 1 Repair [DATE] - [DATE] Complete" at bounding box center [430, 184] width 675 height 44
click at [369, 187] on span "FLOORING" at bounding box center [259, 189] width 304 height 12
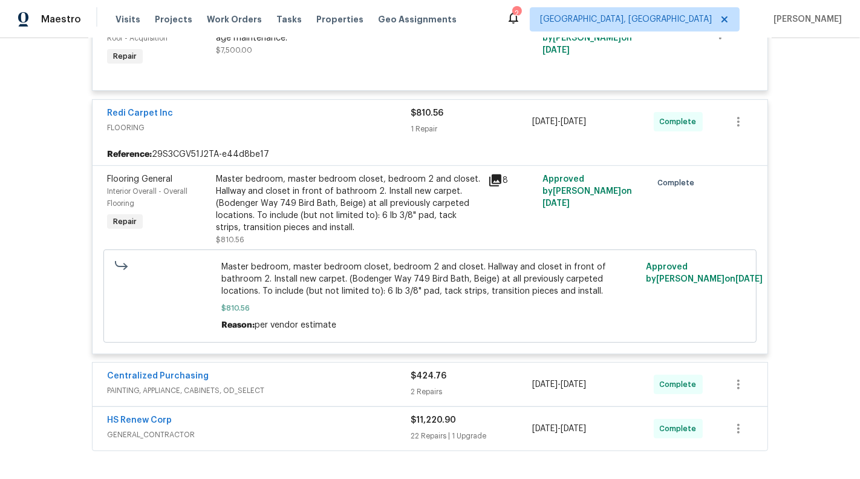
scroll to position [534, 0]
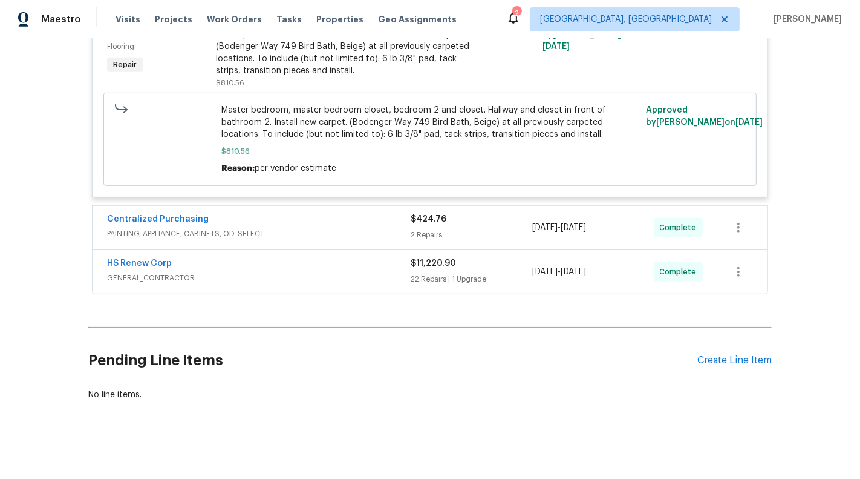
click at [353, 250] on div "HS Renew Corp GENERAL_CONTRACTOR $11,220.90 22 Repairs | 1 Upgrade [DATE] - [DA…" at bounding box center [430, 272] width 675 height 44
click at [353, 241] on div "Centralized Purchasing PAINTING, APPLIANCE, CABINETS, OD_SELECT $424.76 2 Repai…" at bounding box center [430, 228] width 675 height 44
click at [353, 235] on span "PAINTING, APPLIANCE, CABINETS, OD_SELECT" at bounding box center [259, 233] width 304 height 12
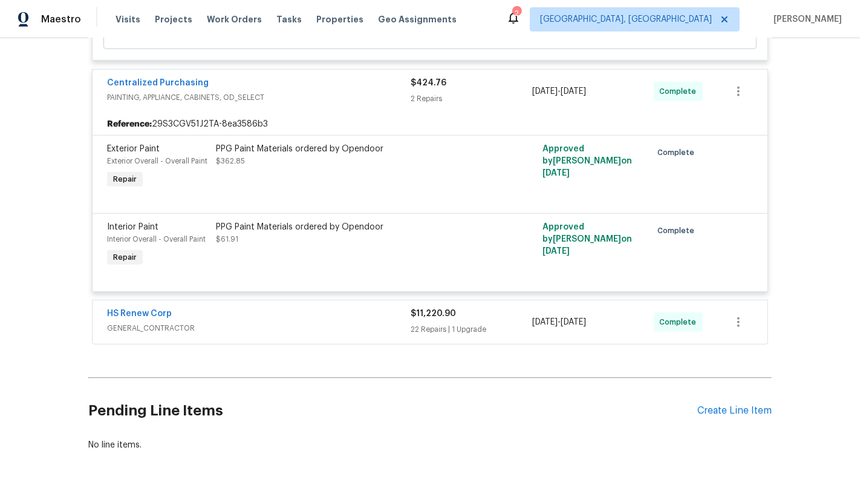
scroll to position [671, 0]
click at [371, 331] on div "HS Renew Corp GENERAL_CONTRACTOR" at bounding box center [259, 321] width 304 height 29
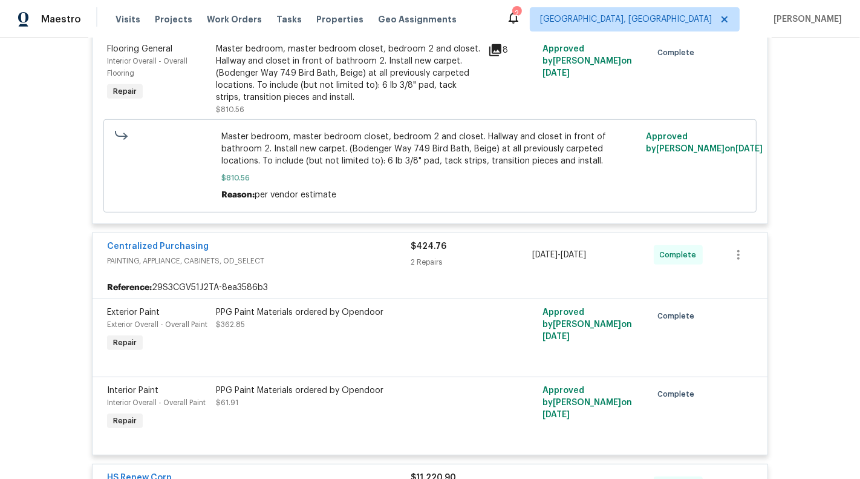
scroll to position [2521, 0]
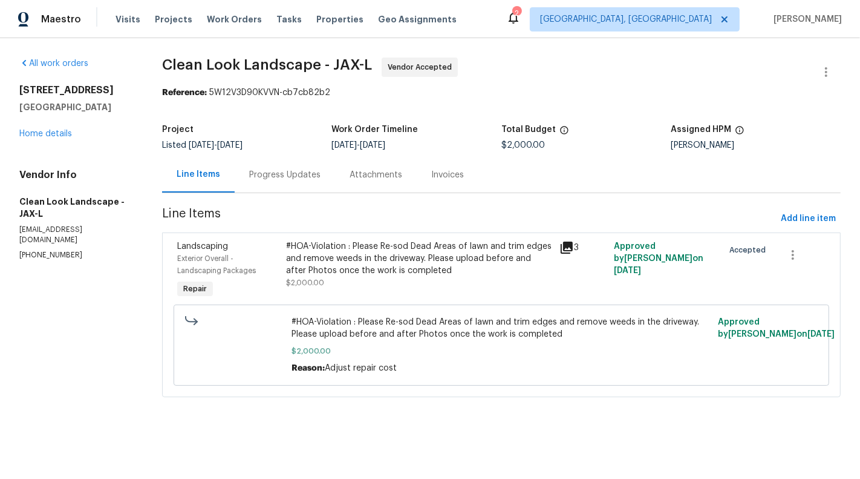
click at [301, 219] on span "Line Items" at bounding box center [469, 219] width 614 height 22
click at [287, 174] on div "Progress Updates" at bounding box center [284, 175] width 71 height 12
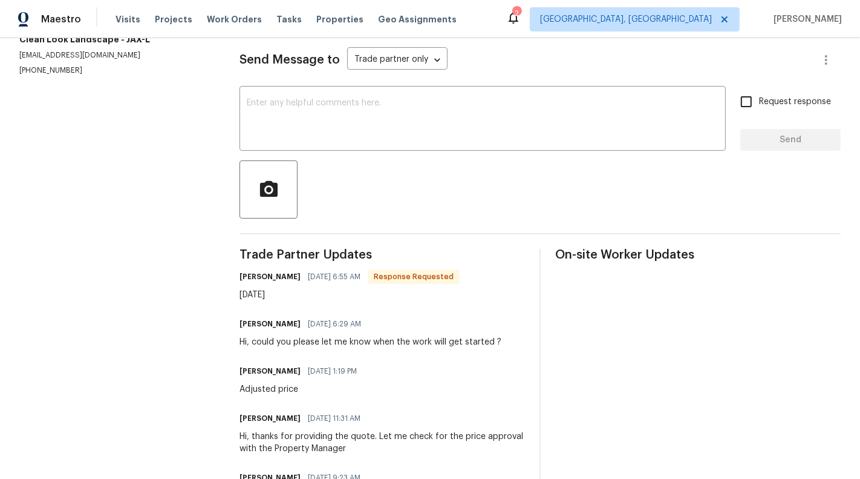
scroll to position [83, 0]
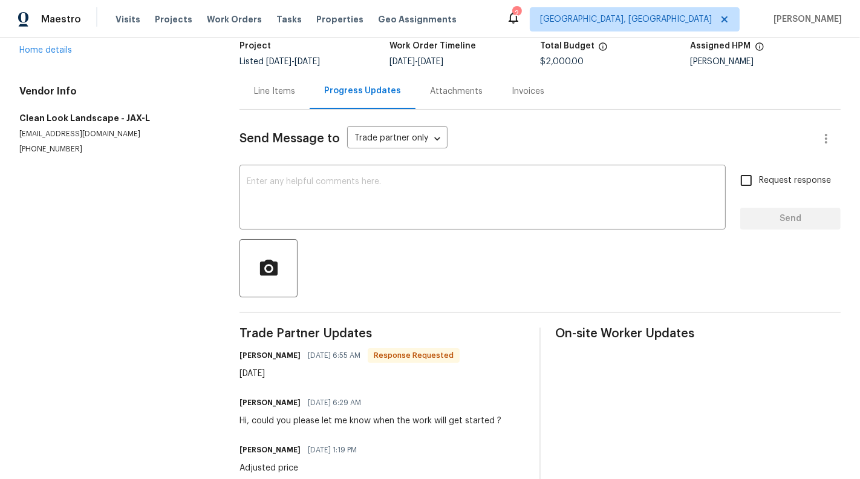
click at [262, 94] on div "Line Items" at bounding box center [274, 91] width 41 height 12
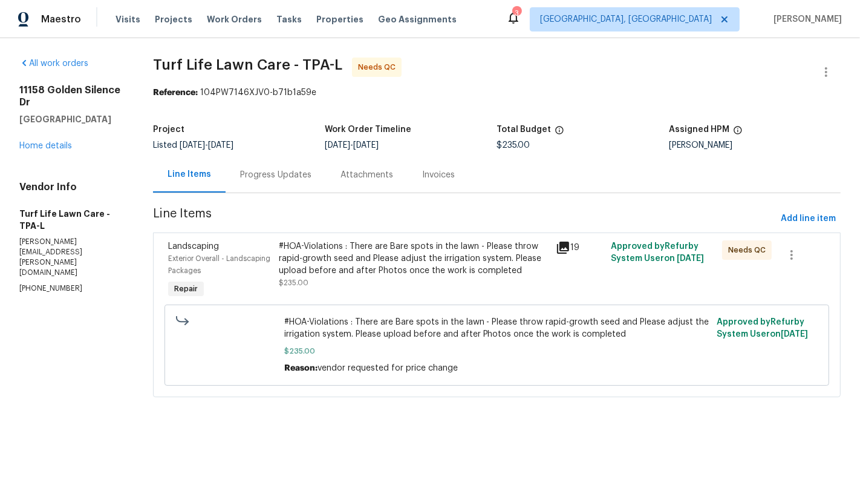
click at [244, 178] on div "Progress Updates" at bounding box center [275, 175] width 71 height 12
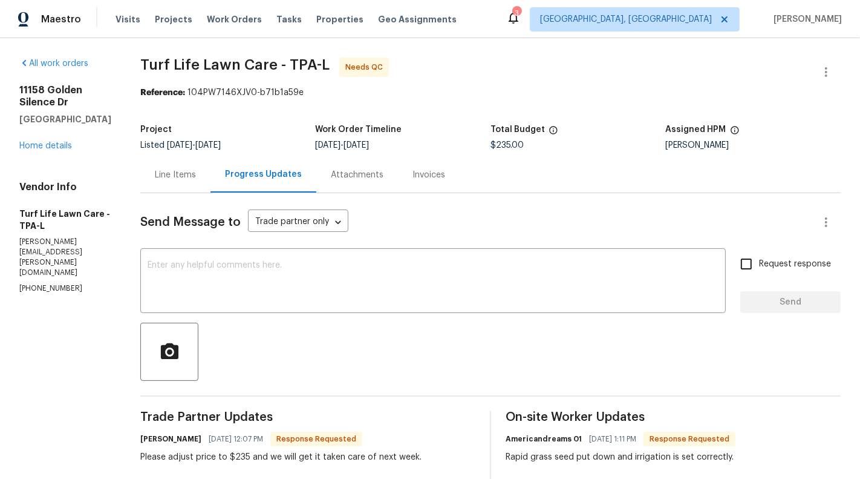
click at [188, 178] on div "Line Items" at bounding box center [175, 175] width 41 height 12
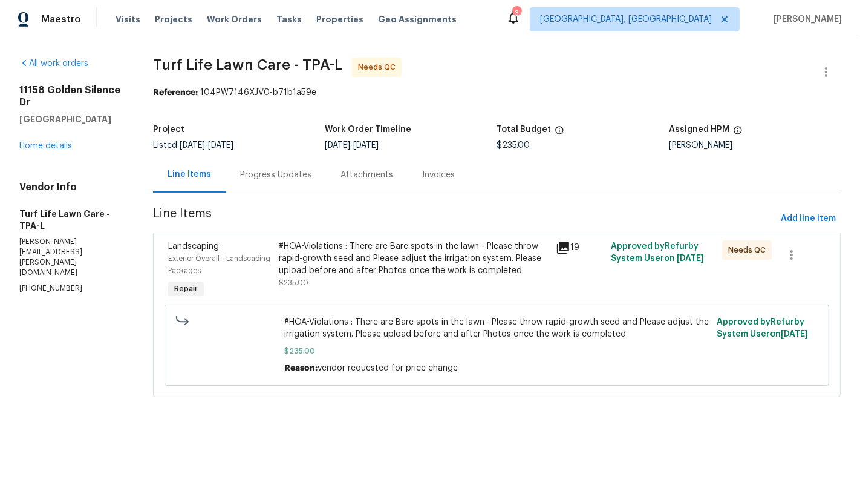
click at [349, 246] on div "#HOA-Violations : There are Bare spots in the lawn - Please throw rapid-growth …" at bounding box center [414, 258] width 270 height 36
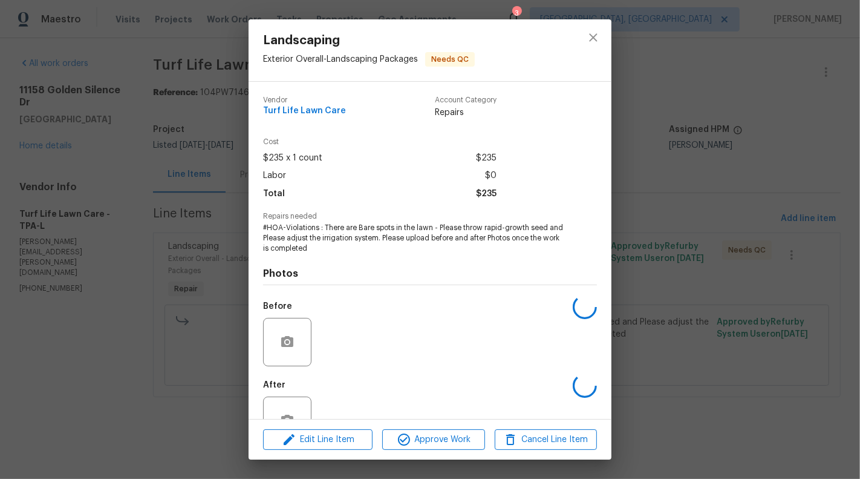
scroll to position [38, 0]
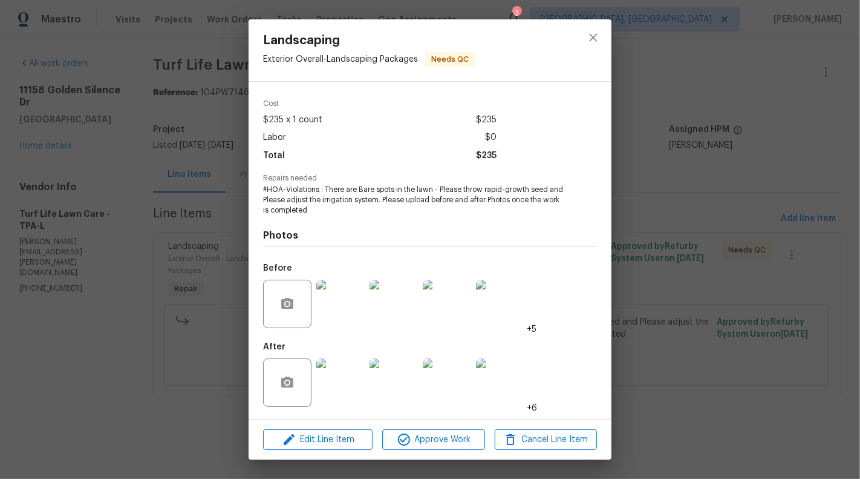
click at [344, 384] on img at bounding box center [340, 382] width 48 height 48
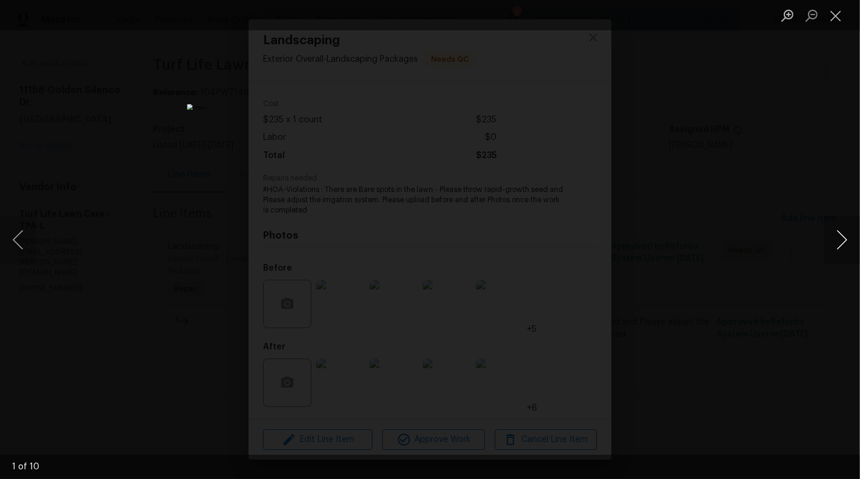
click at [860, 233] on button "Next image" at bounding box center [842, 239] width 36 height 48
click at [837, 19] on button "Close lightbox" at bounding box center [836, 15] width 24 height 21
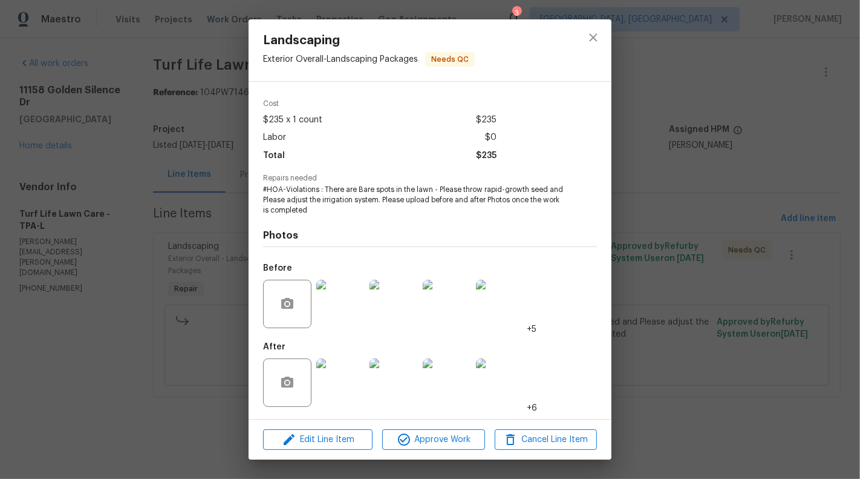
click at [723, 106] on div "Landscaping Exterior Overall - Landscaping Packages Needs QC Vendor Turf Life L…" at bounding box center [430, 239] width 860 height 479
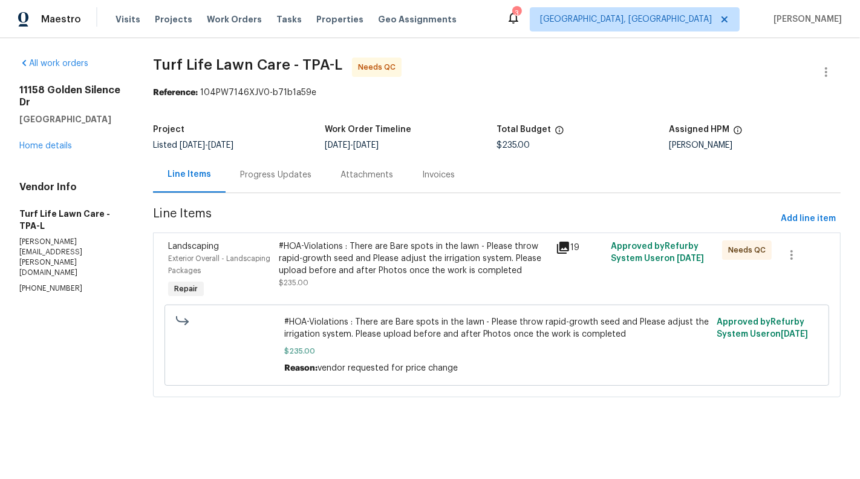
click at [428, 275] on div "#HOA-Violations : There are Bare spots in the lawn - Please throw rapid-growth …" at bounding box center [414, 258] width 270 height 36
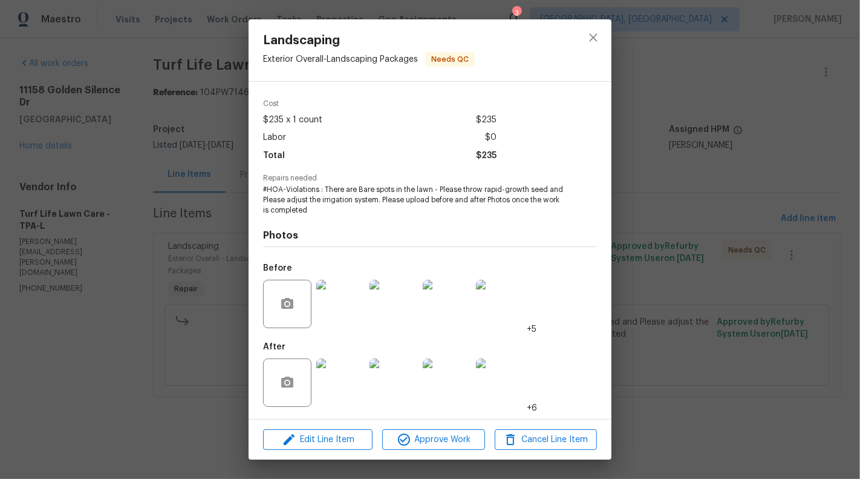
click at [344, 370] on img at bounding box center [340, 382] width 48 height 48
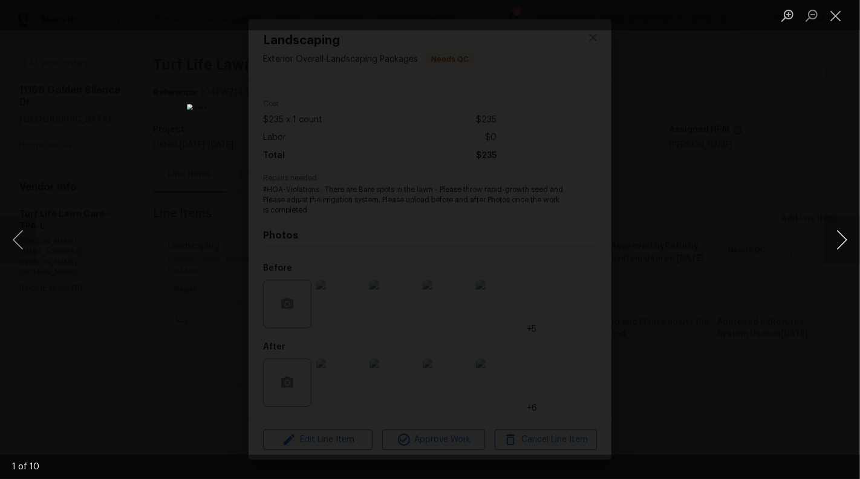
click at [860, 237] on button "Next image" at bounding box center [842, 239] width 36 height 48
click at [849, 239] on button "Next image" at bounding box center [842, 239] width 36 height 48
click at [834, 10] on button "Close lightbox" at bounding box center [836, 15] width 24 height 21
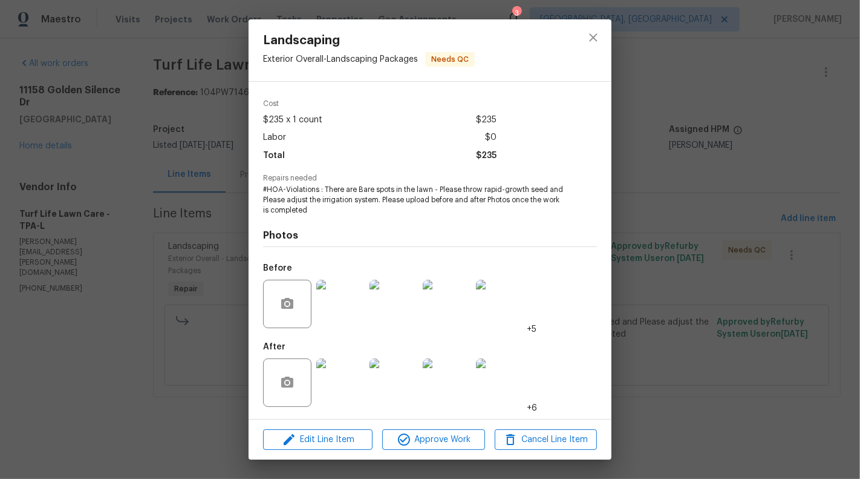
click at [338, 380] on img at bounding box center [340, 382] width 48 height 48
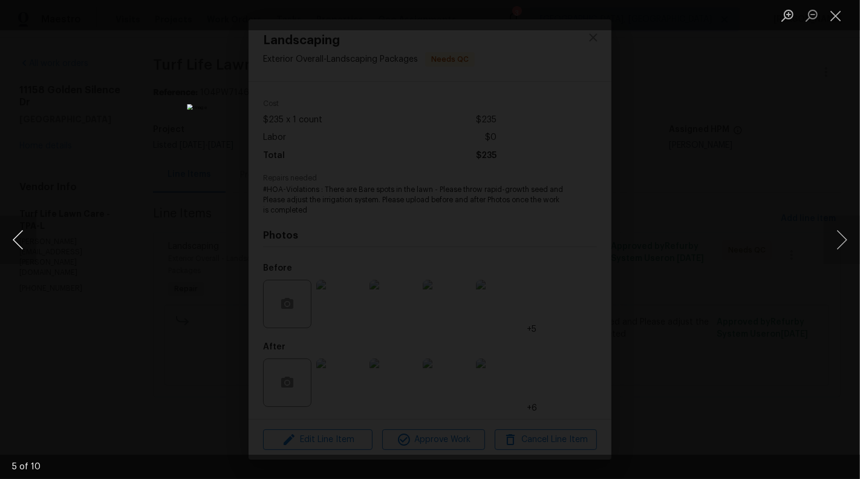
click at [23, 256] on button "Previous image" at bounding box center [18, 239] width 36 height 48
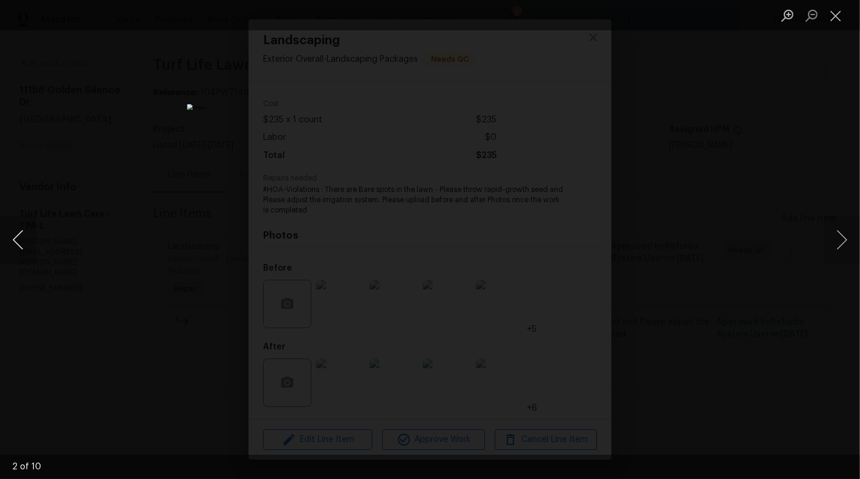
click at [23, 256] on button "Previous image" at bounding box center [18, 239] width 36 height 48
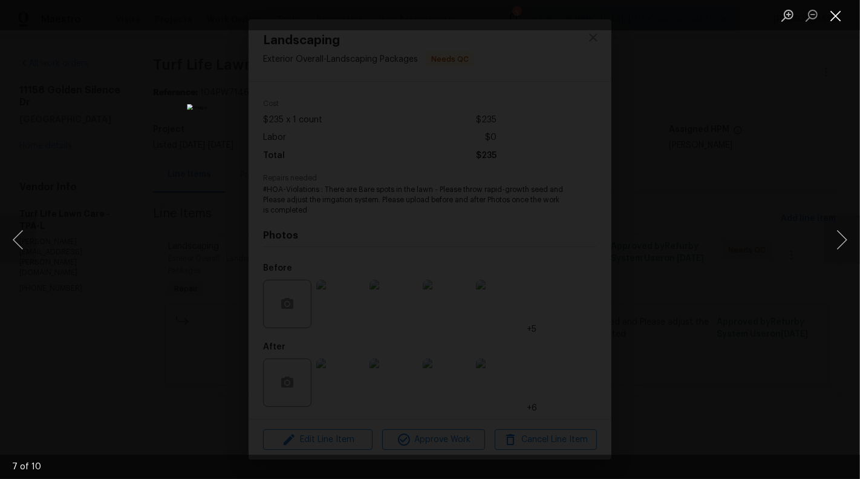
click at [848, 9] on button "Close lightbox" at bounding box center [836, 15] width 24 height 21
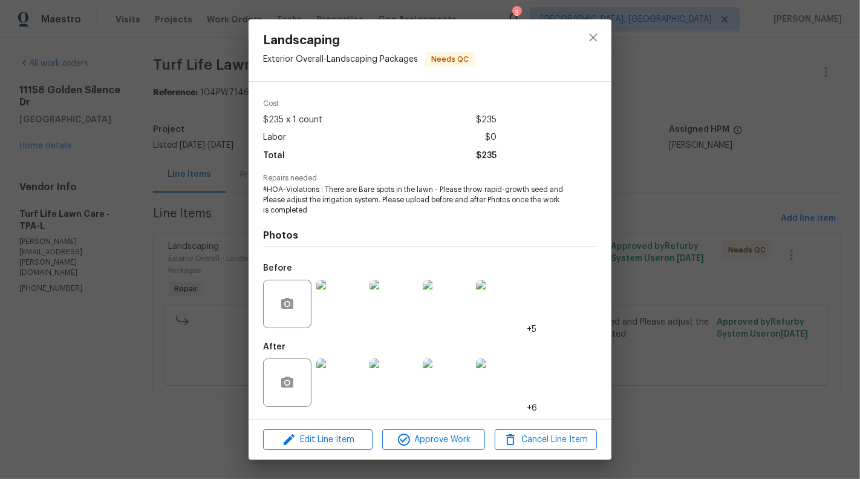
click at [766, 54] on div "Landscaping Exterior Overall - Landscaping Packages Needs QC Vendor Turf Life L…" at bounding box center [430, 239] width 860 height 479
